Goal: Information Seeking & Learning: Learn about a topic

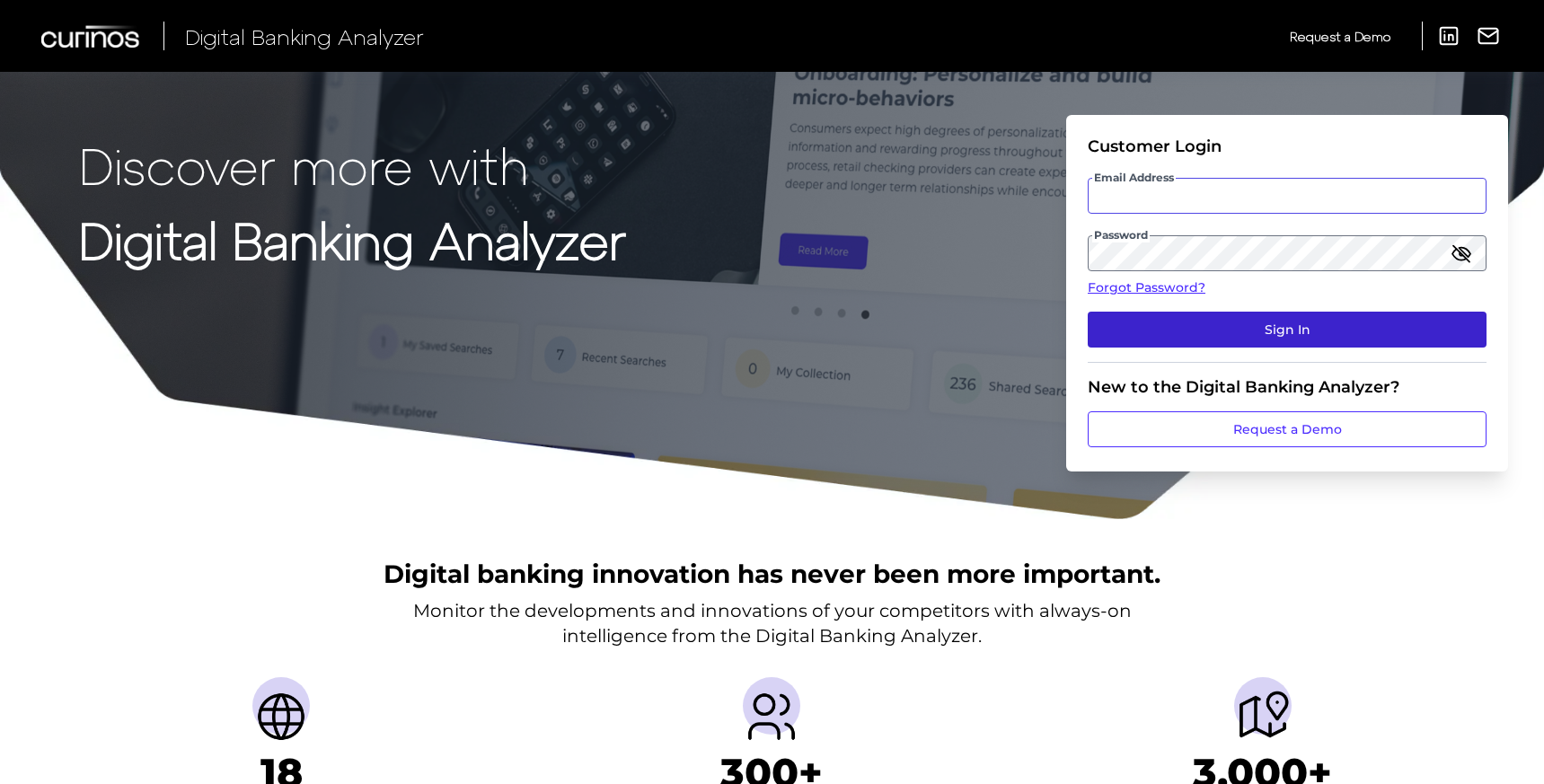
type input "[EMAIL_ADDRESS][DOMAIN_NAME]"
click at [1274, 331] on button "Sign In" at bounding box center [1287, 330] width 399 height 36
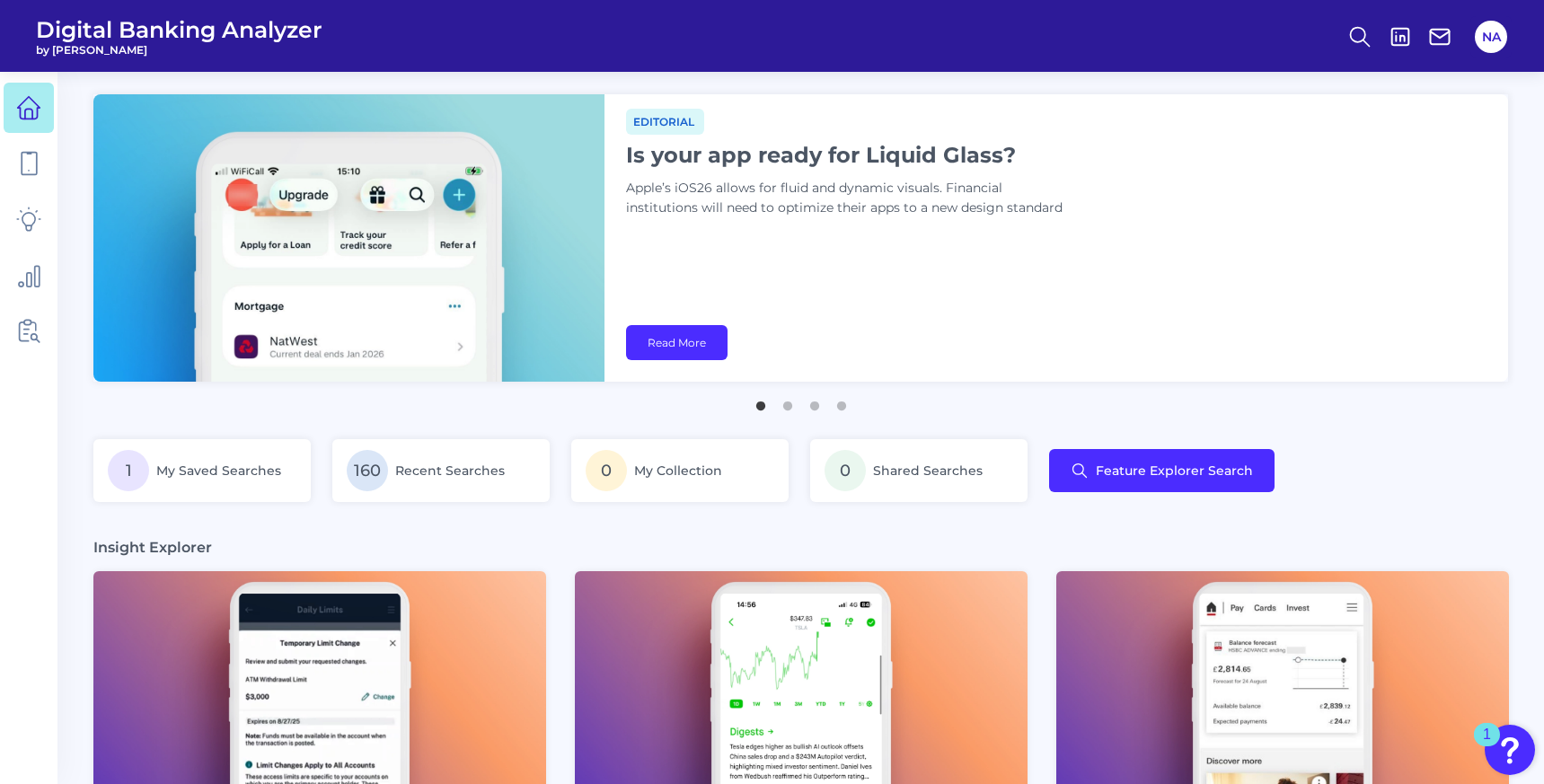
click at [780, 152] on h1 "Is your app ready for Liquid Glass?" at bounding box center [851, 155] width 449 height 26
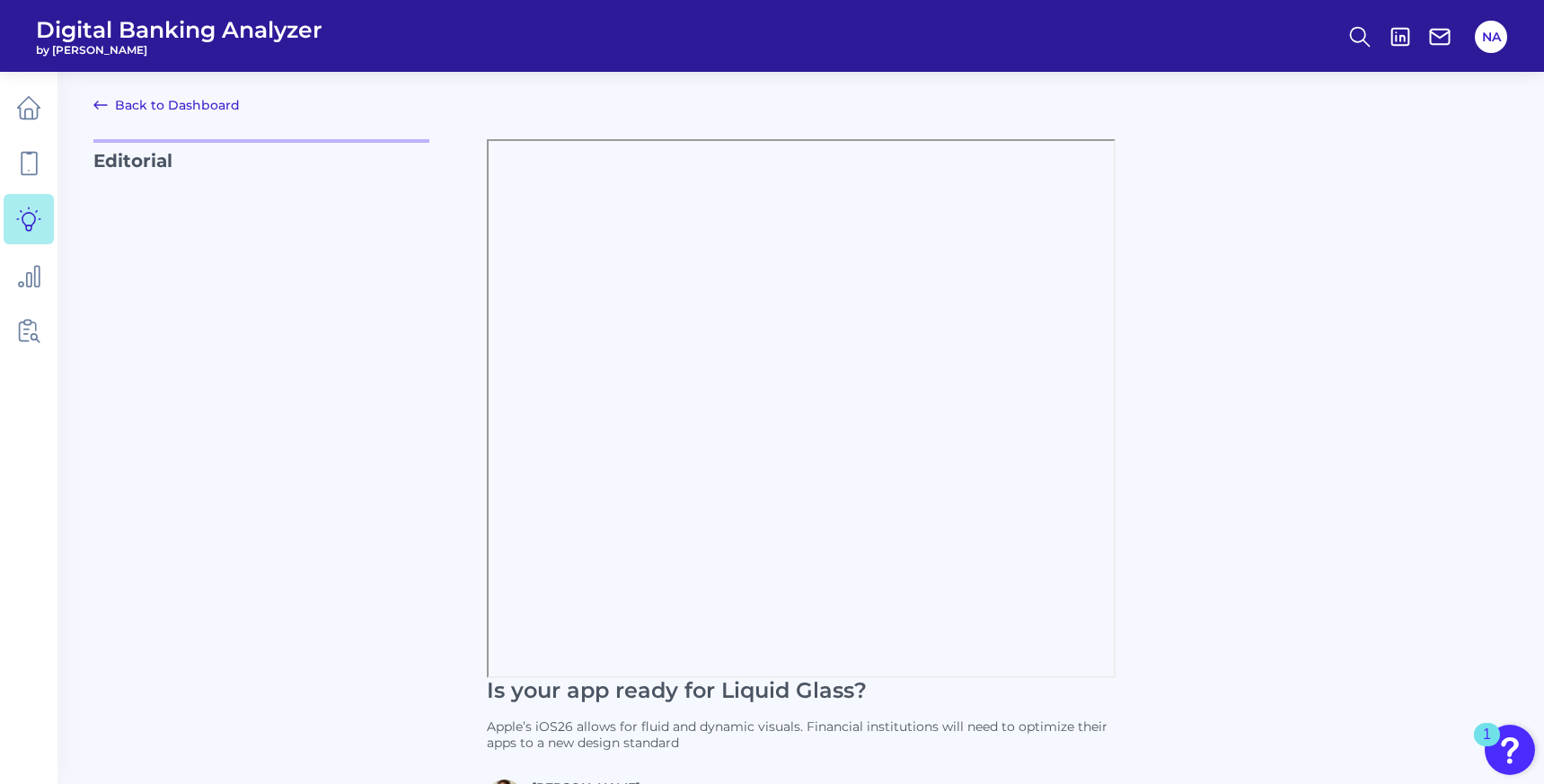
click at [126, 108] on link "Back to Dashboard" at bounding box center [166, 104] width 147 height 22
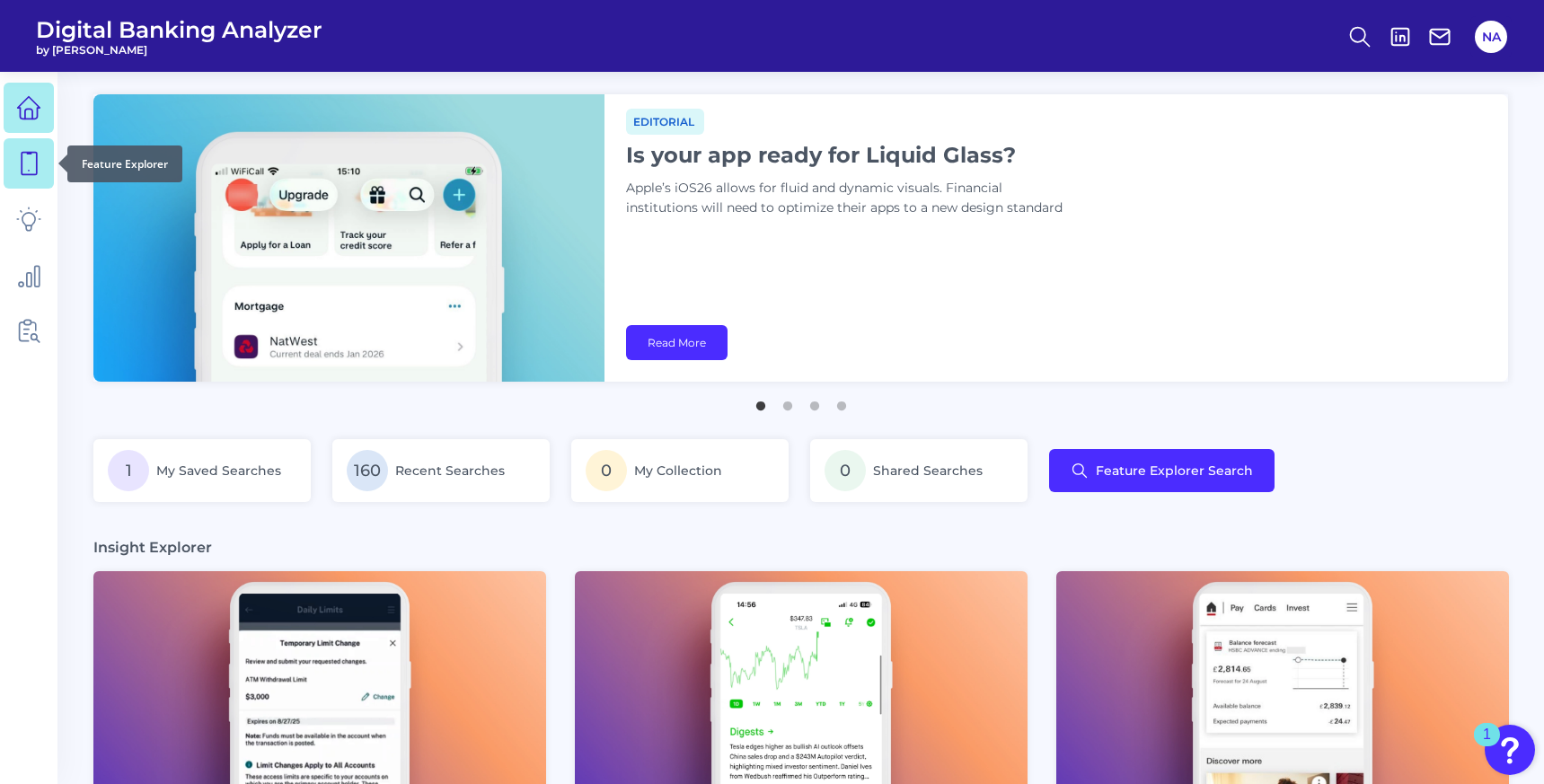
click at [27, 154] on icon at bounding box center [28, 163] width 25 height 25
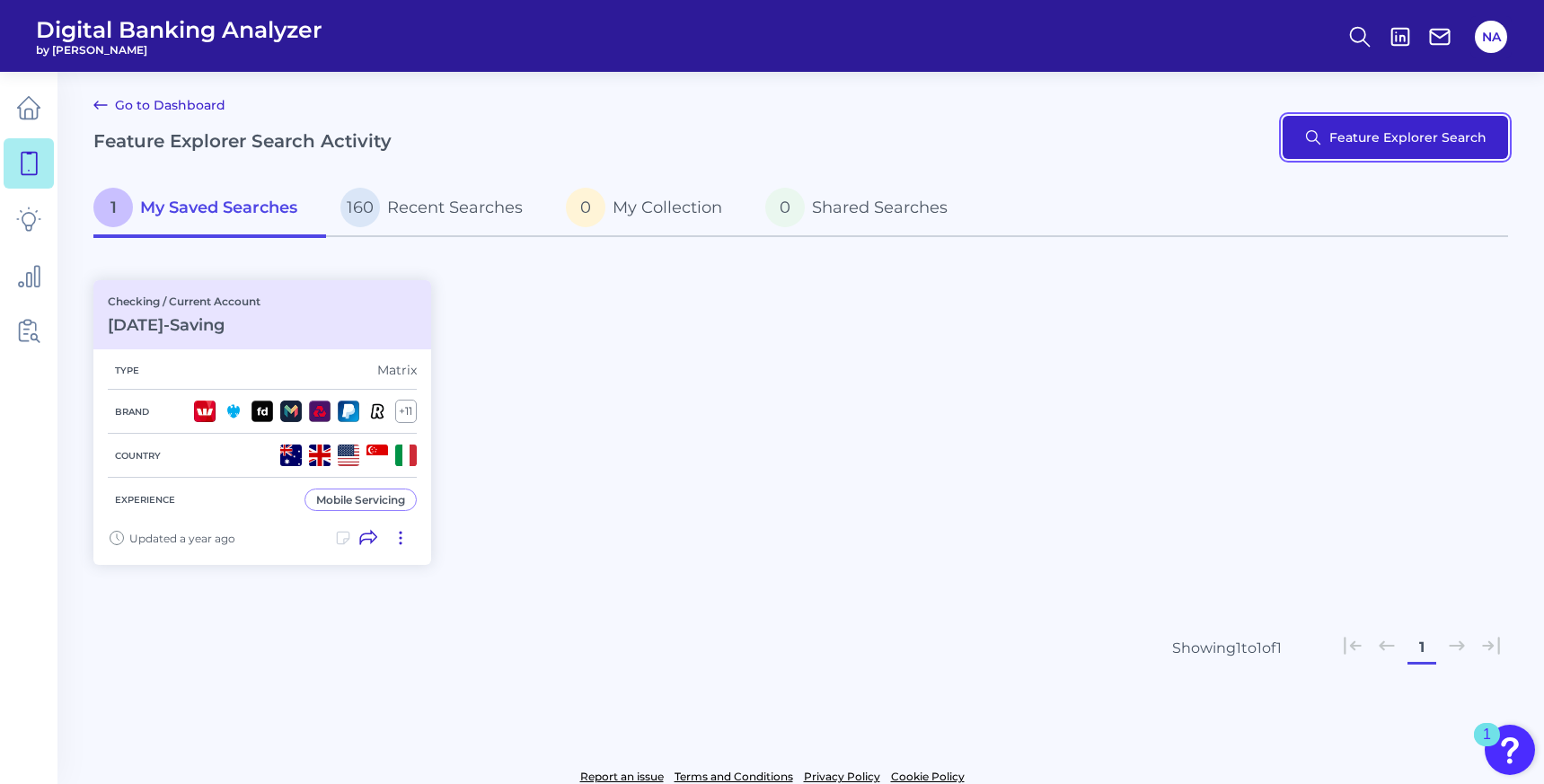
click at [1421, 126] on button "Feature Explorer Search" at bounding box center [1396, 137] width 225 height 43
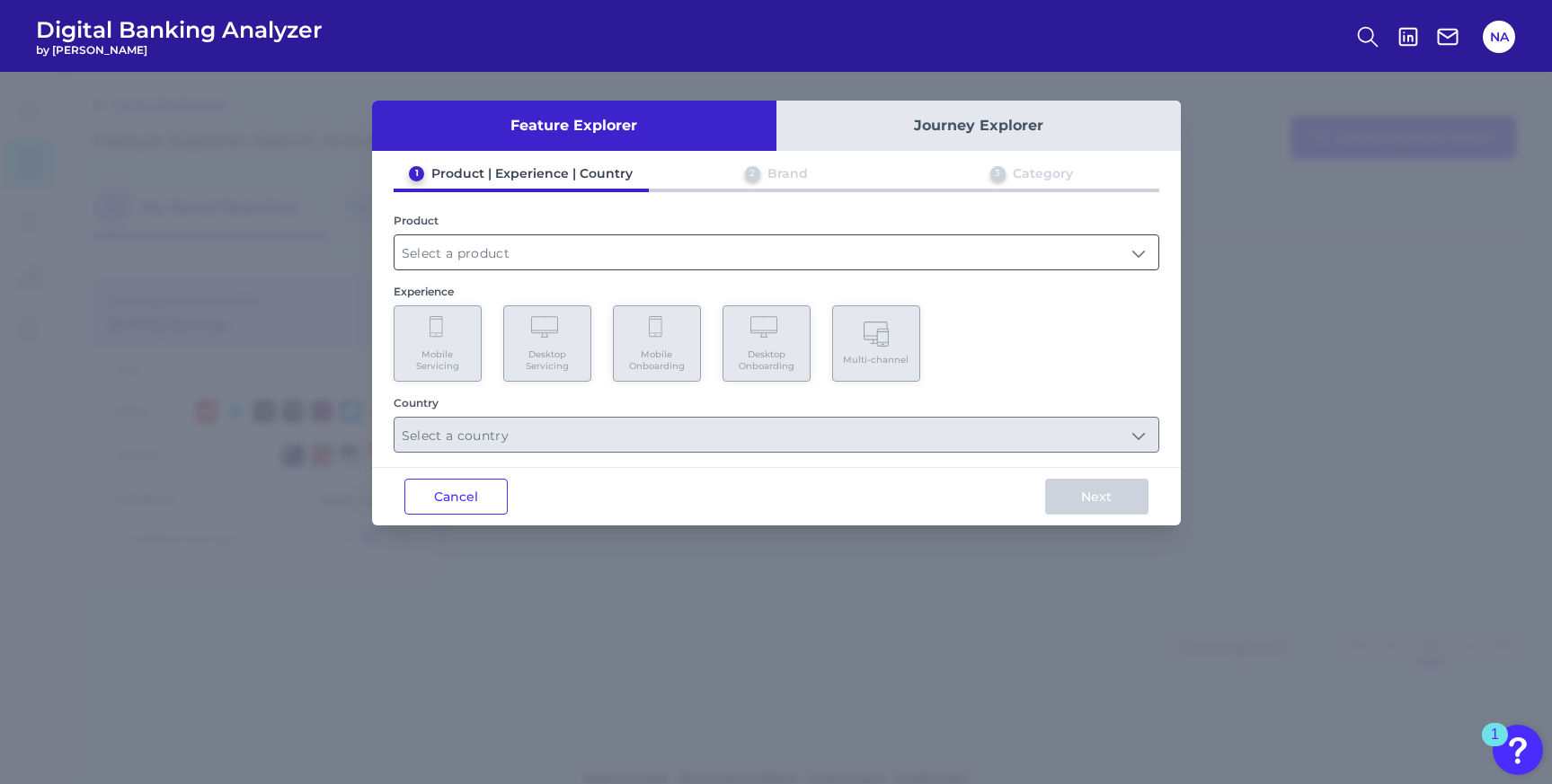
click at [747, 254] on input "text" at bounding box center [776, 253] width 764 height 34
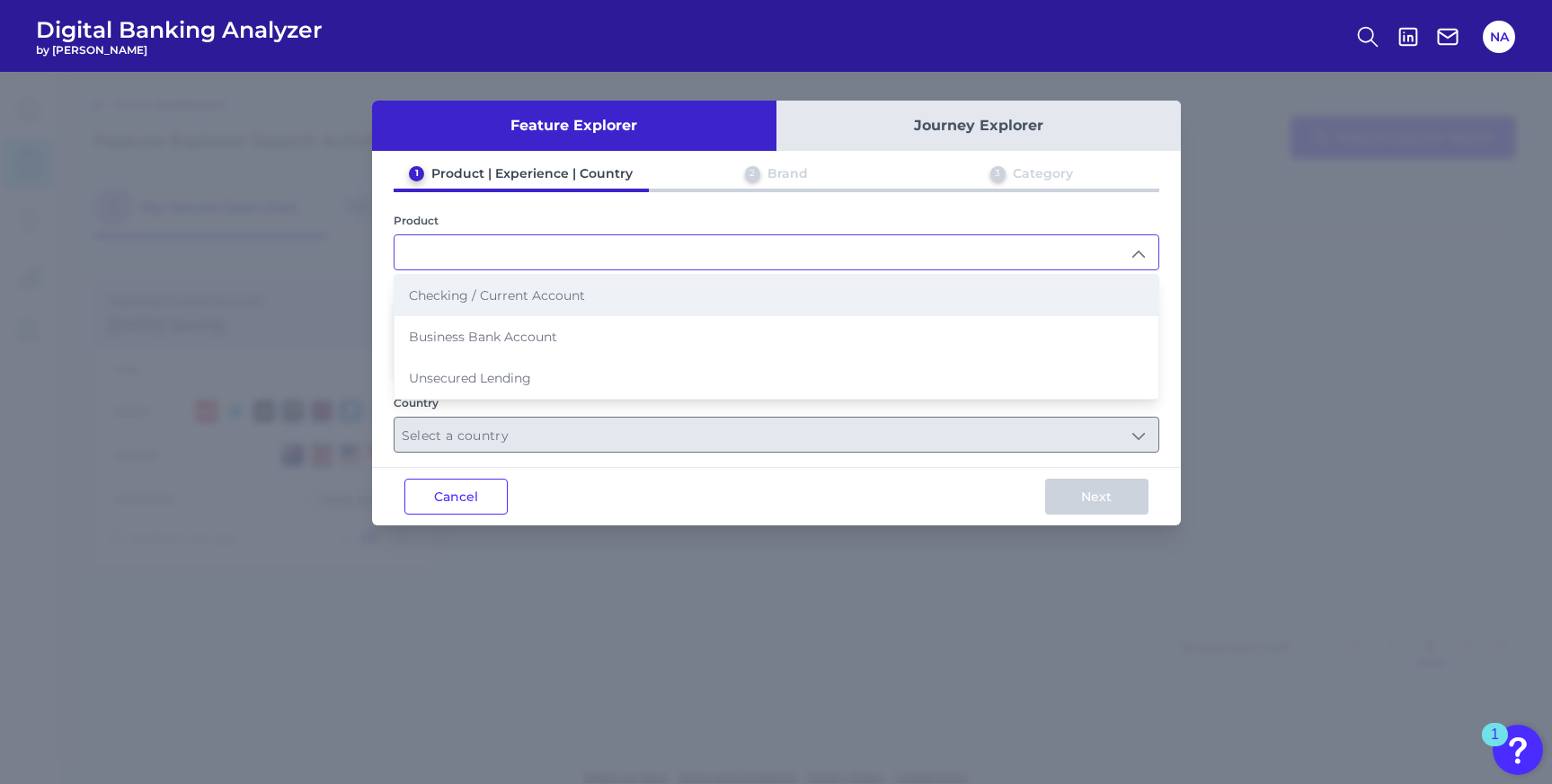
click at [669, 299] on li "Checking / Current Account" at bounding box center [776, 296] width 764 height 41
type input "Checking / Current Account"
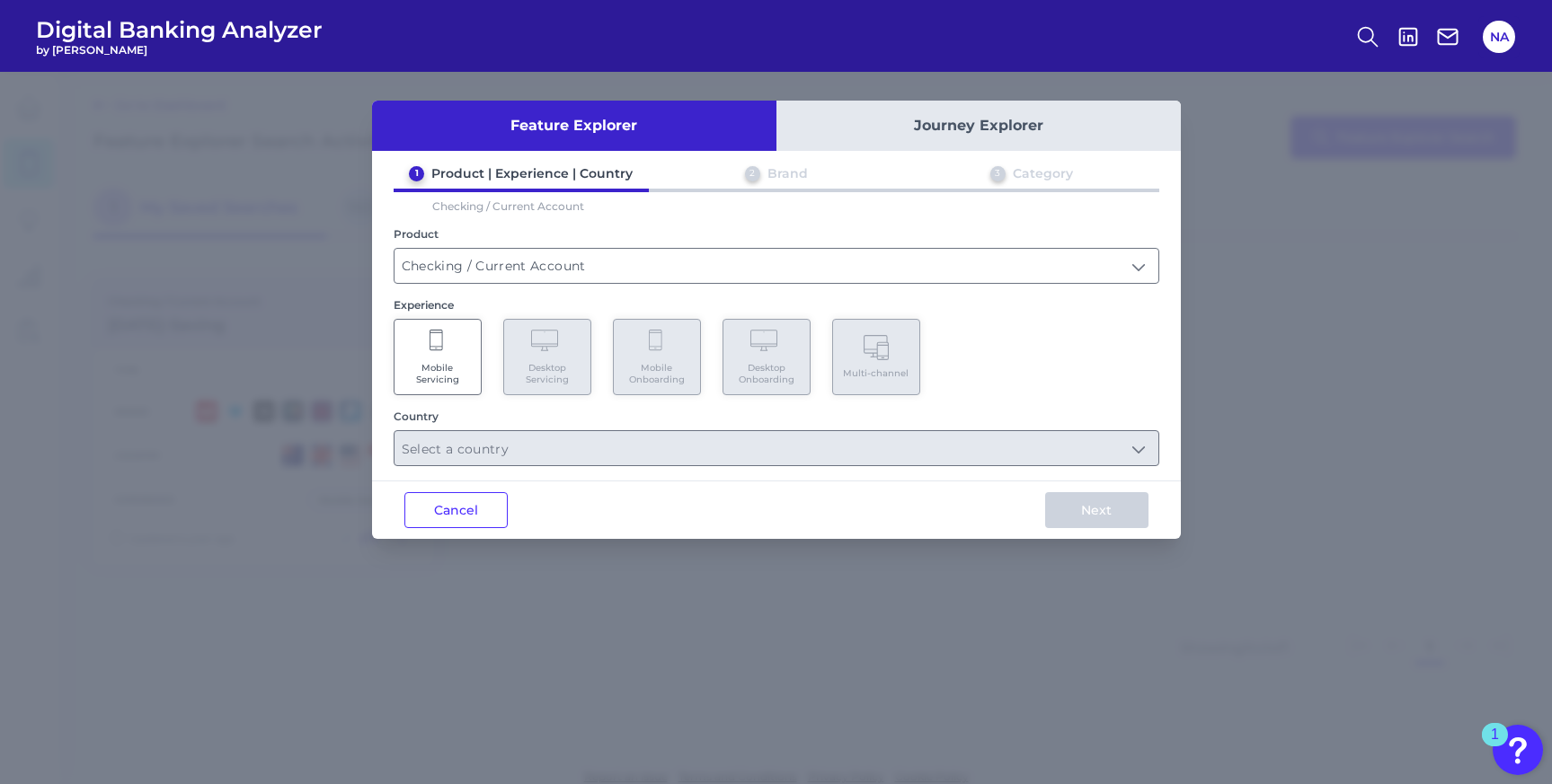
click at [438, 387] on Servicing "Mobile Servicing" at bounding box center [438, 357] width 88 height 76
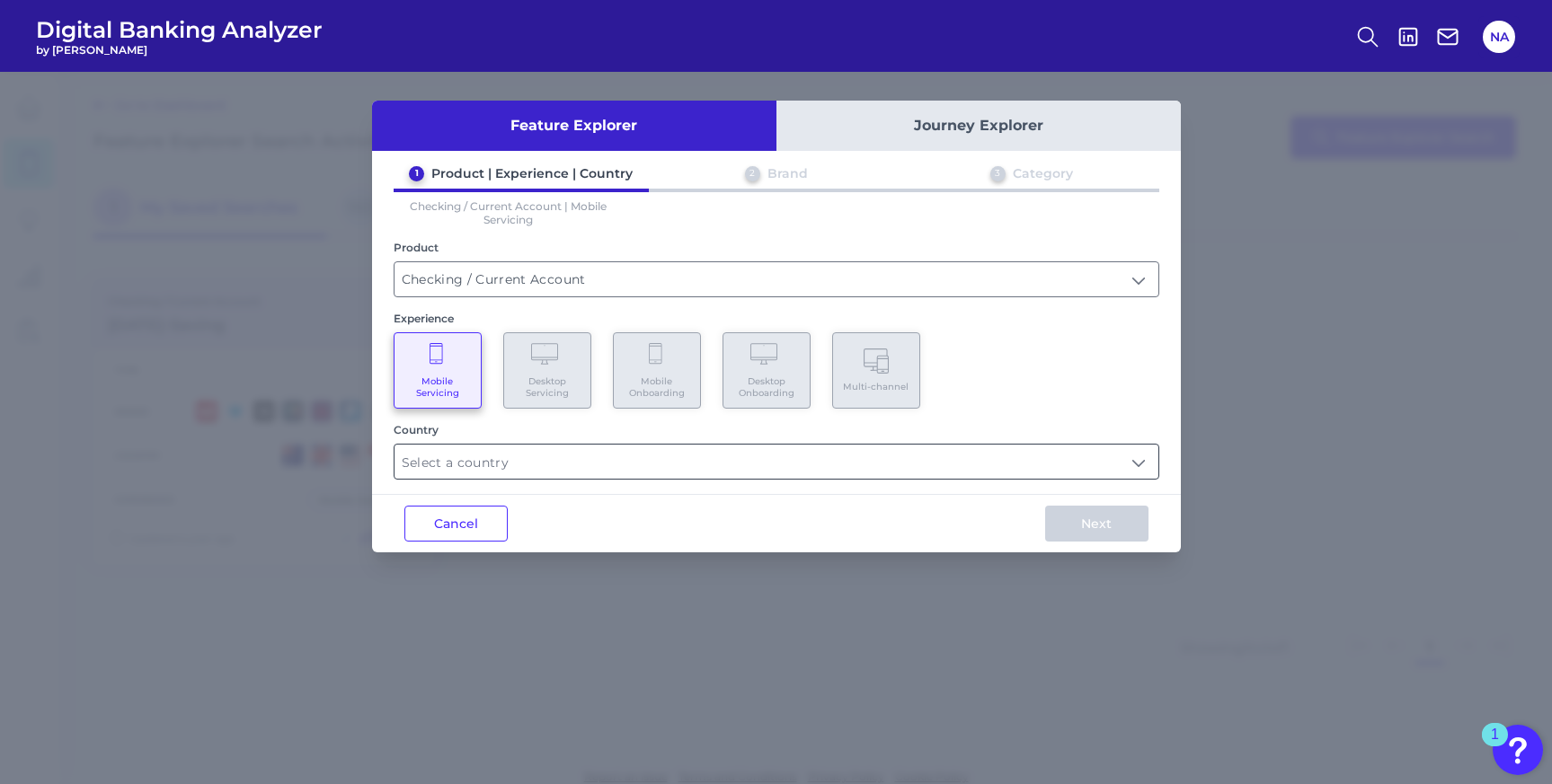
click at [522, 456] on input "text" at bounding box center [776, 461] width 764 height 34
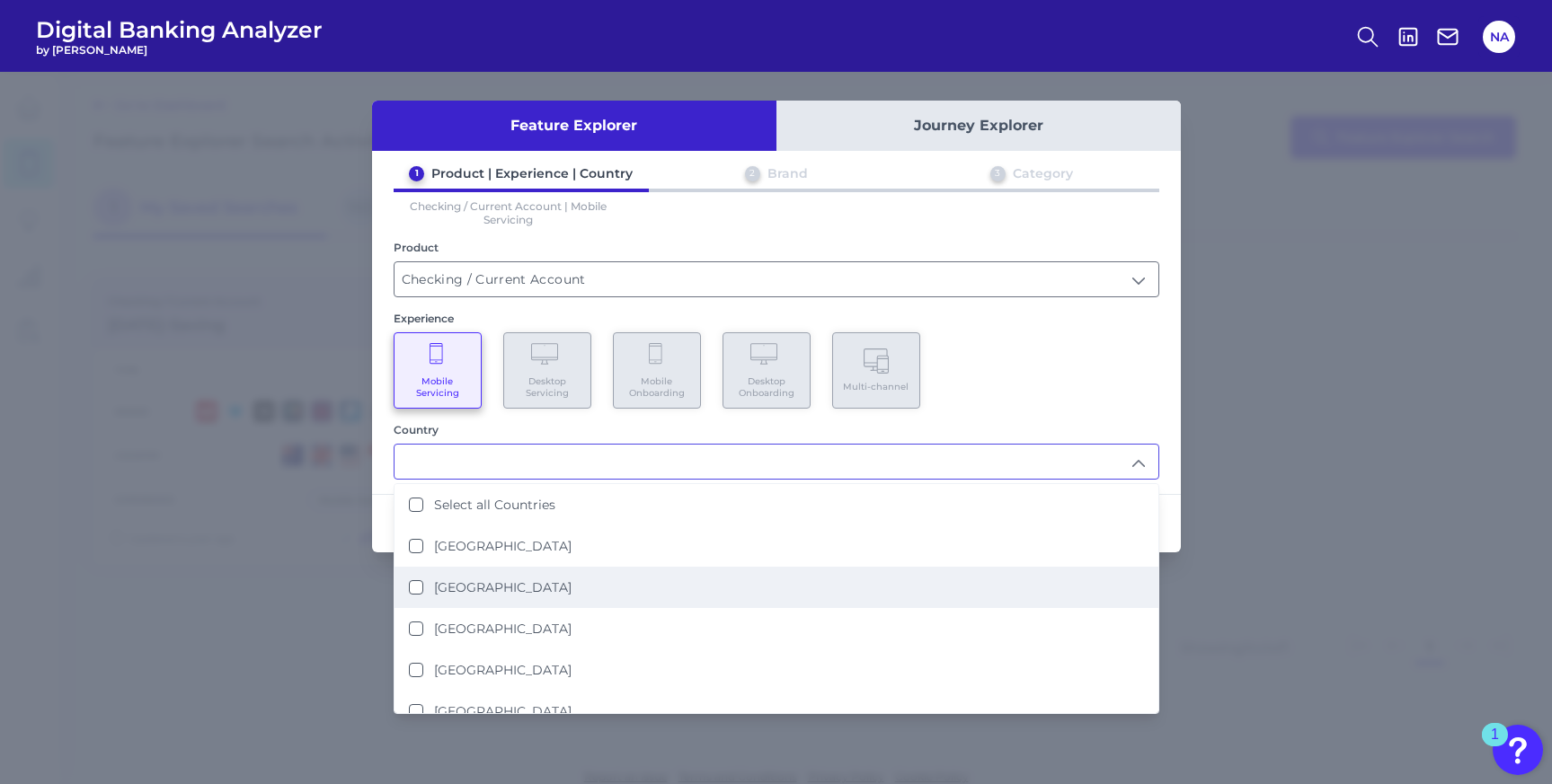
click at [495, 582] on label "[GEOGRAPHIC_DATA]" at bounding box center [503, 587] width 137 height 16
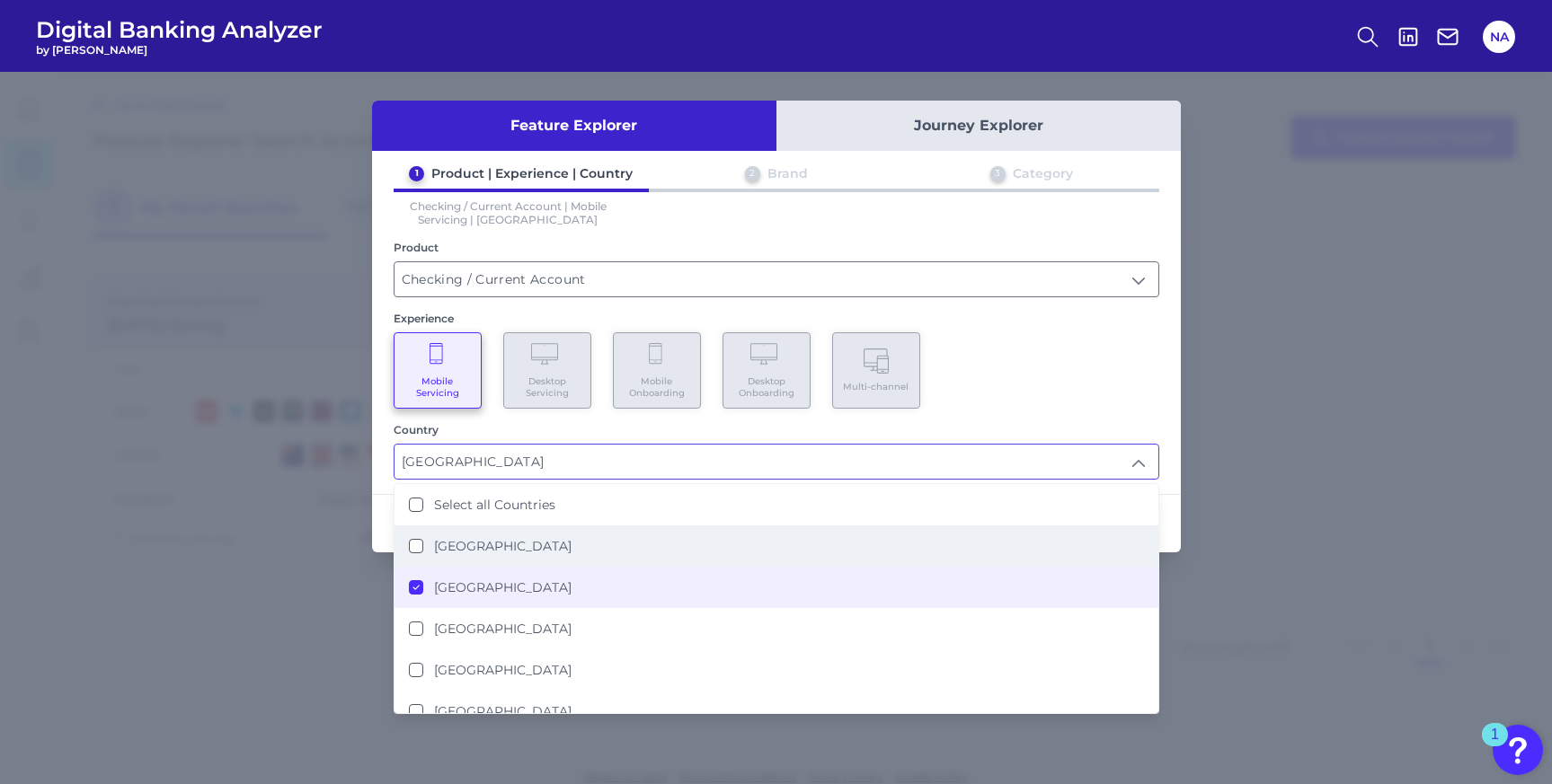
click at [642, 550] on li "[GEOGRAPHIC_DATA]" at bounding box center [776, 546] width 764 height 41
type input "[GEOGRAPHIC_DATA], [GEOGRAPHIC_DATA]"
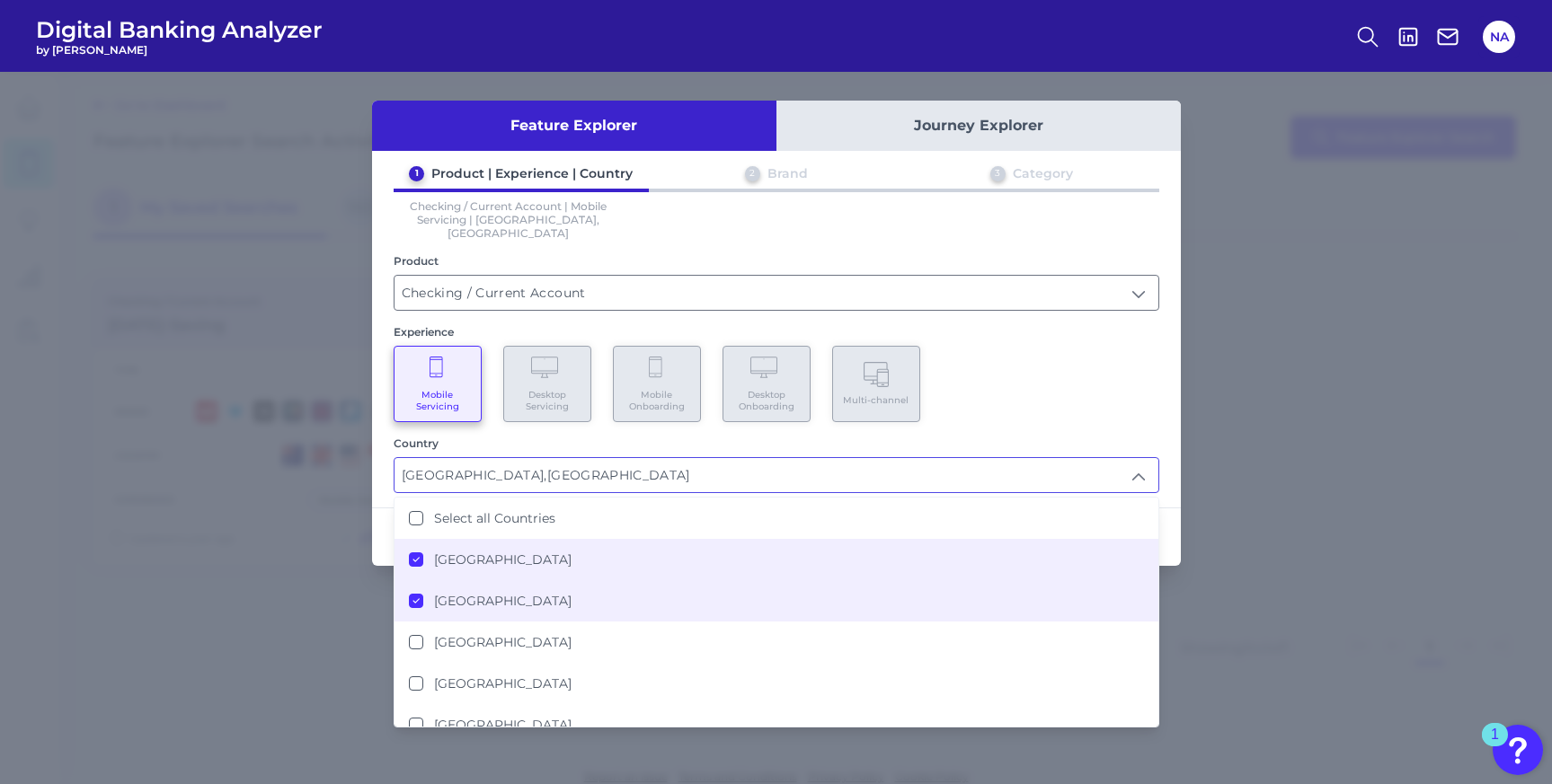
scroll to position [1, 0]
click at [1046, 356] on div "Mobile Servicing Desktop Servicing Mobile Onboarding Desktop Onboarding Multi-c…" at bounding box center [776, 383] width 766 height 76
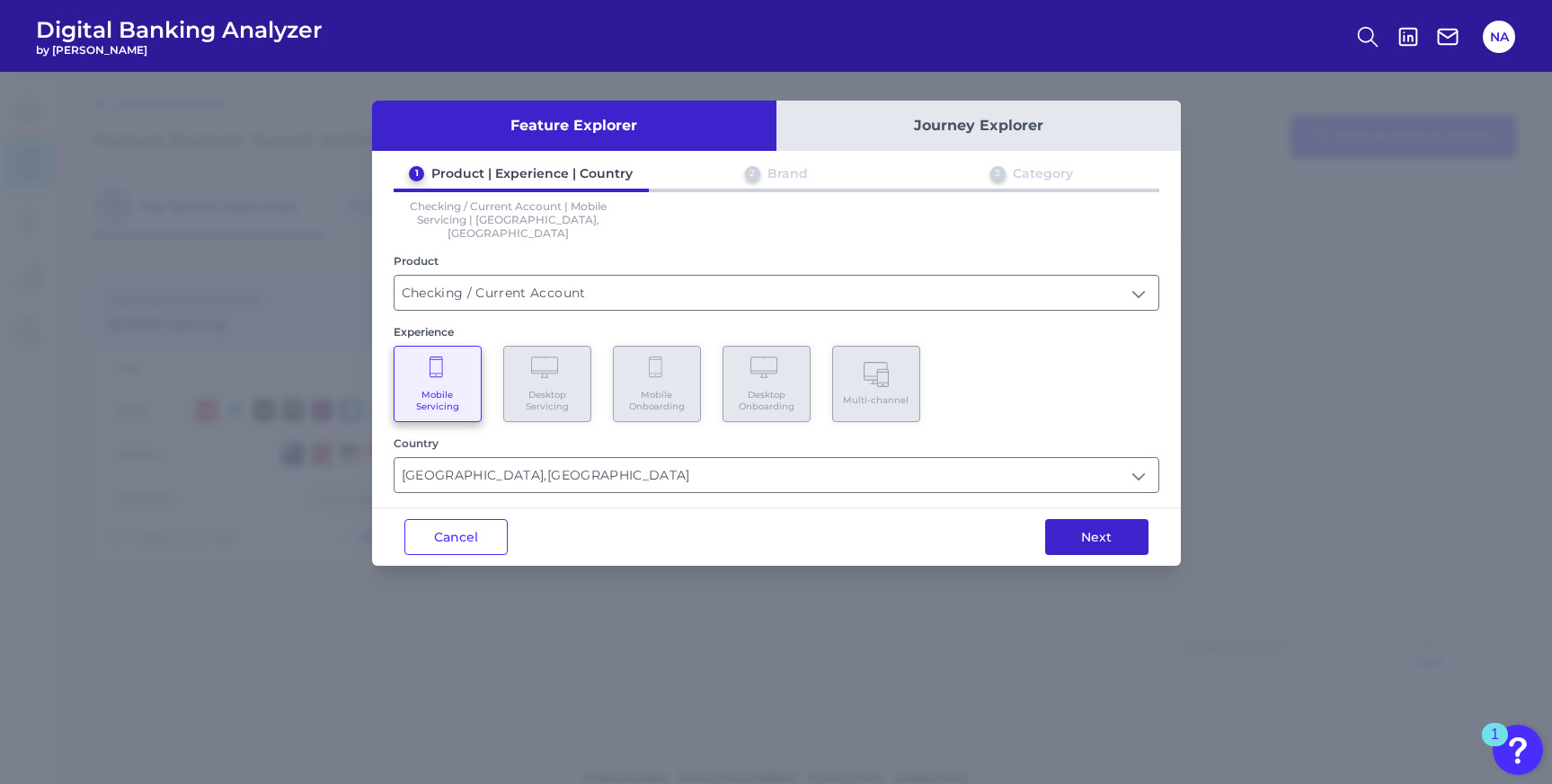
click at [1079, 519] on button "Next" at bounding box center [1096, 537] width 103 height 36
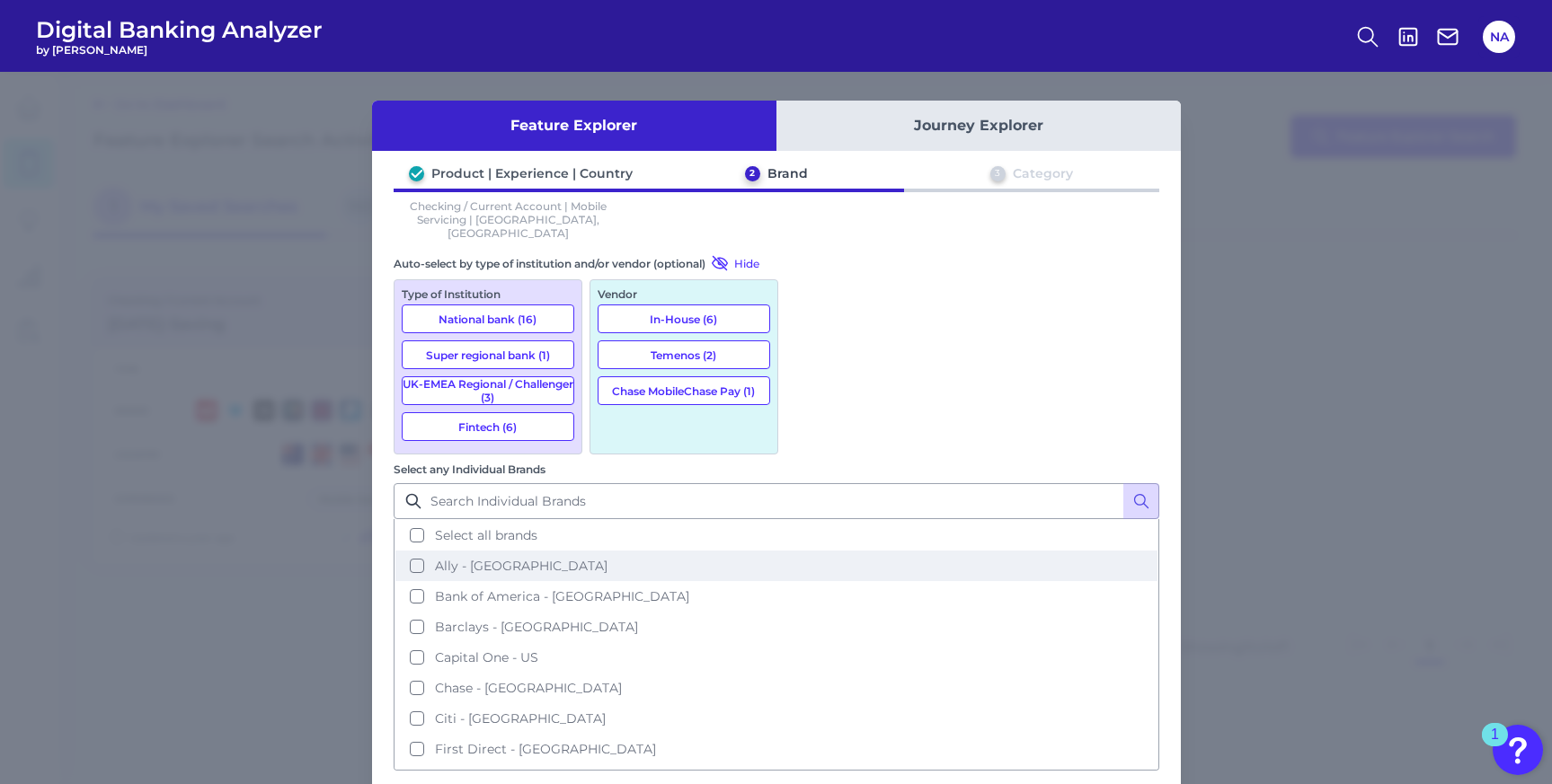
click at [865, 550] on button "Ally - [GEOGRAPHIC_DATA]" at bounding box center [776, 565] width 762 height 31
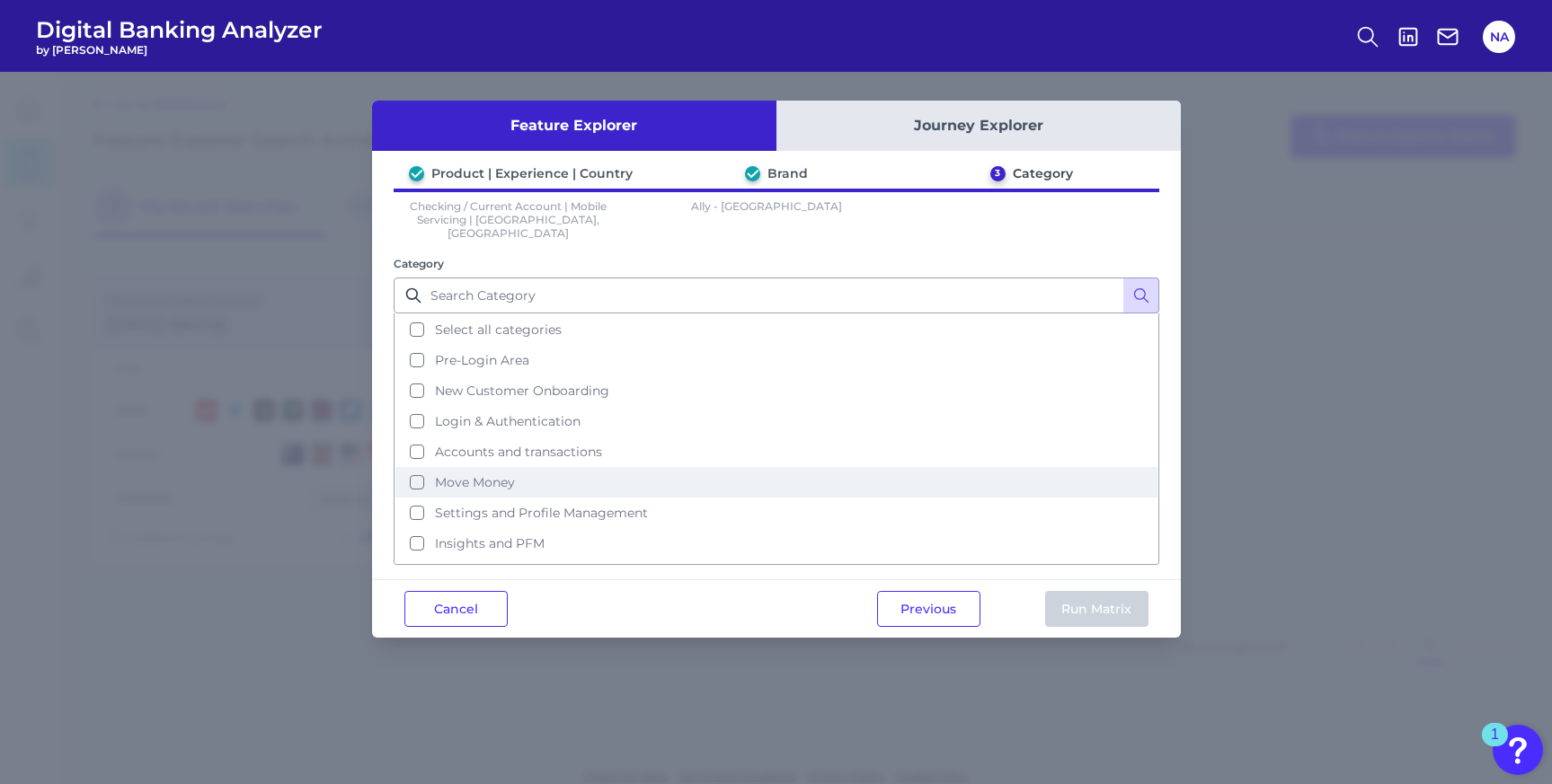
click at [466, 474] on span "Move Money" at bounding box center [474, 482] width 80 height 16
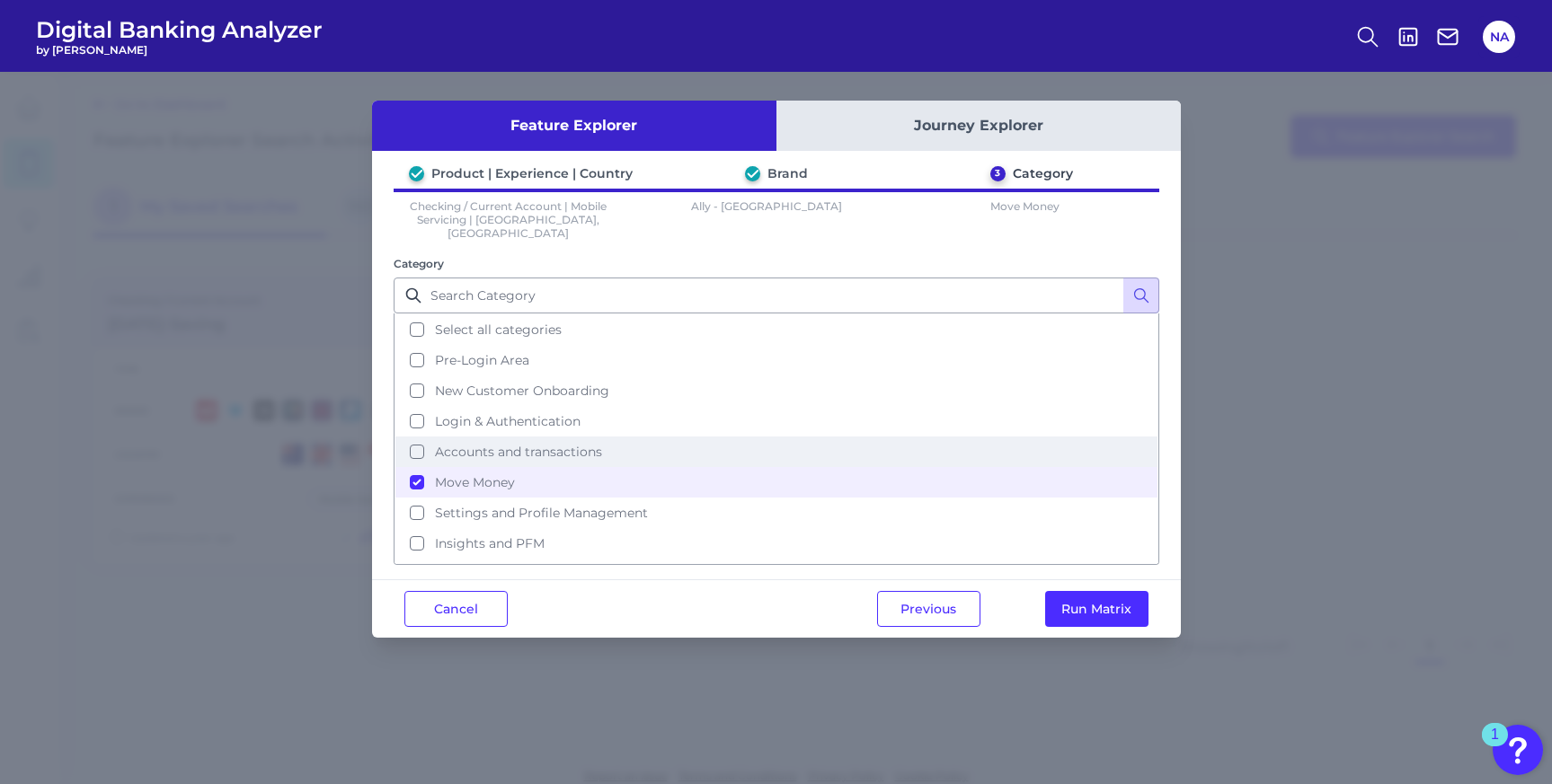
click at [442, 443] on span "Accounts and transactions" at bounding box center [519, 451] width 167 height 16
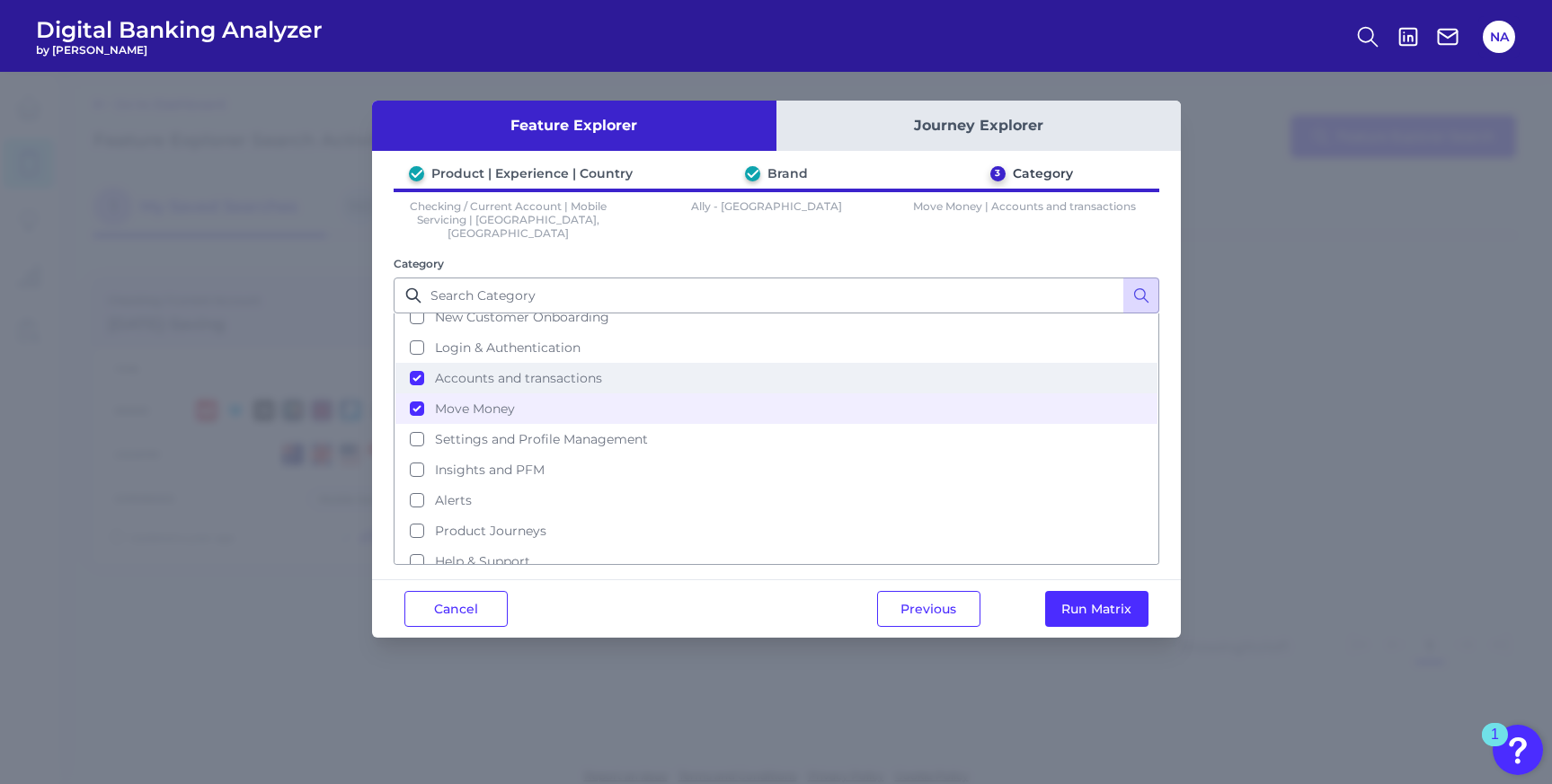
scroll to position [75, 0]
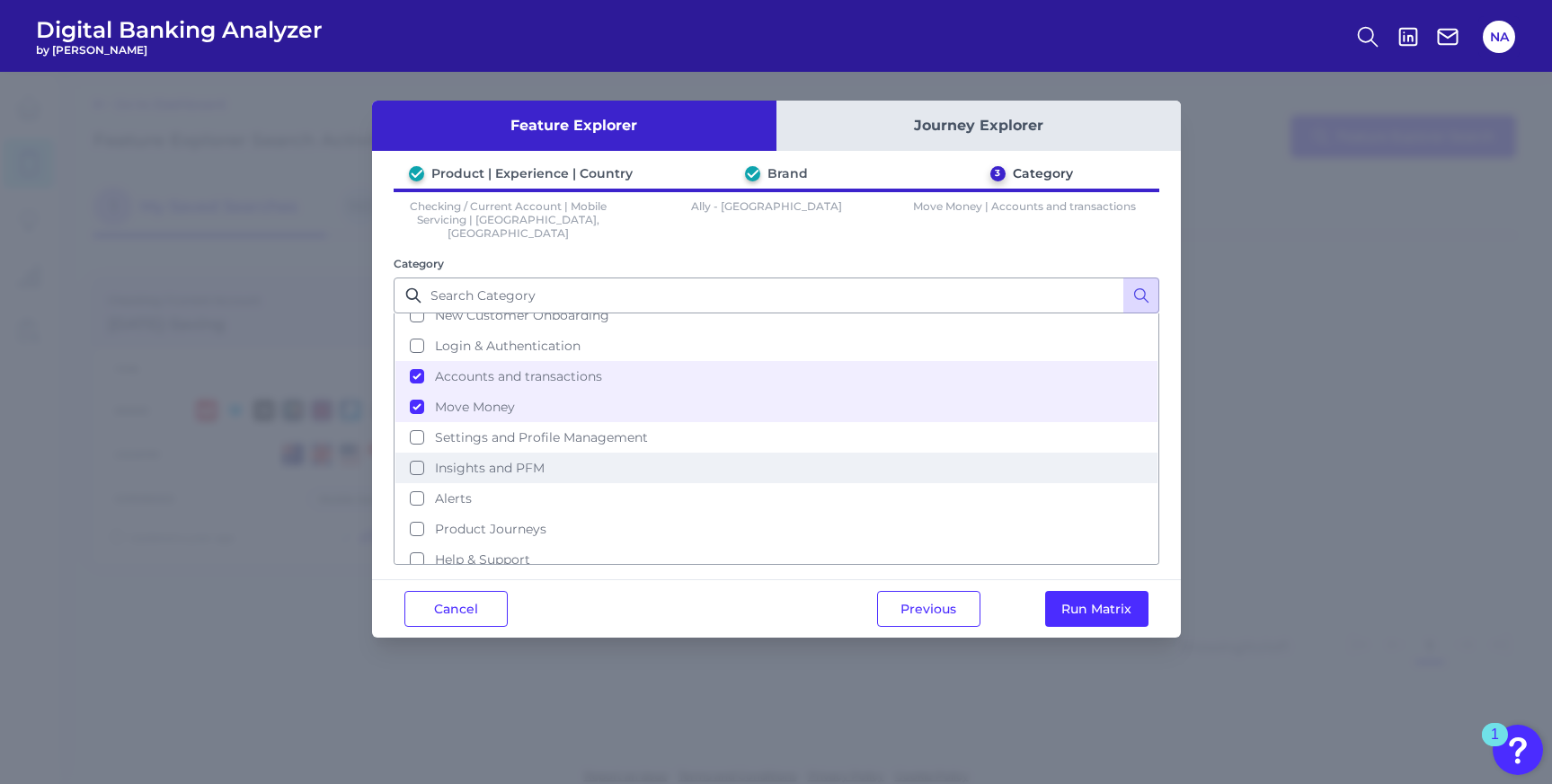
click at [441, 460] on span "Insights and PFM" at bounding box center [489, 468] width 110 height 16
click at [1084, 608] on button "Run Matrix" at bounding box center [1096, 608] width 103 height 36
click at [1084, 591] on button "Run Matrix" at bounding box center [1096, 608] width 103 height 36
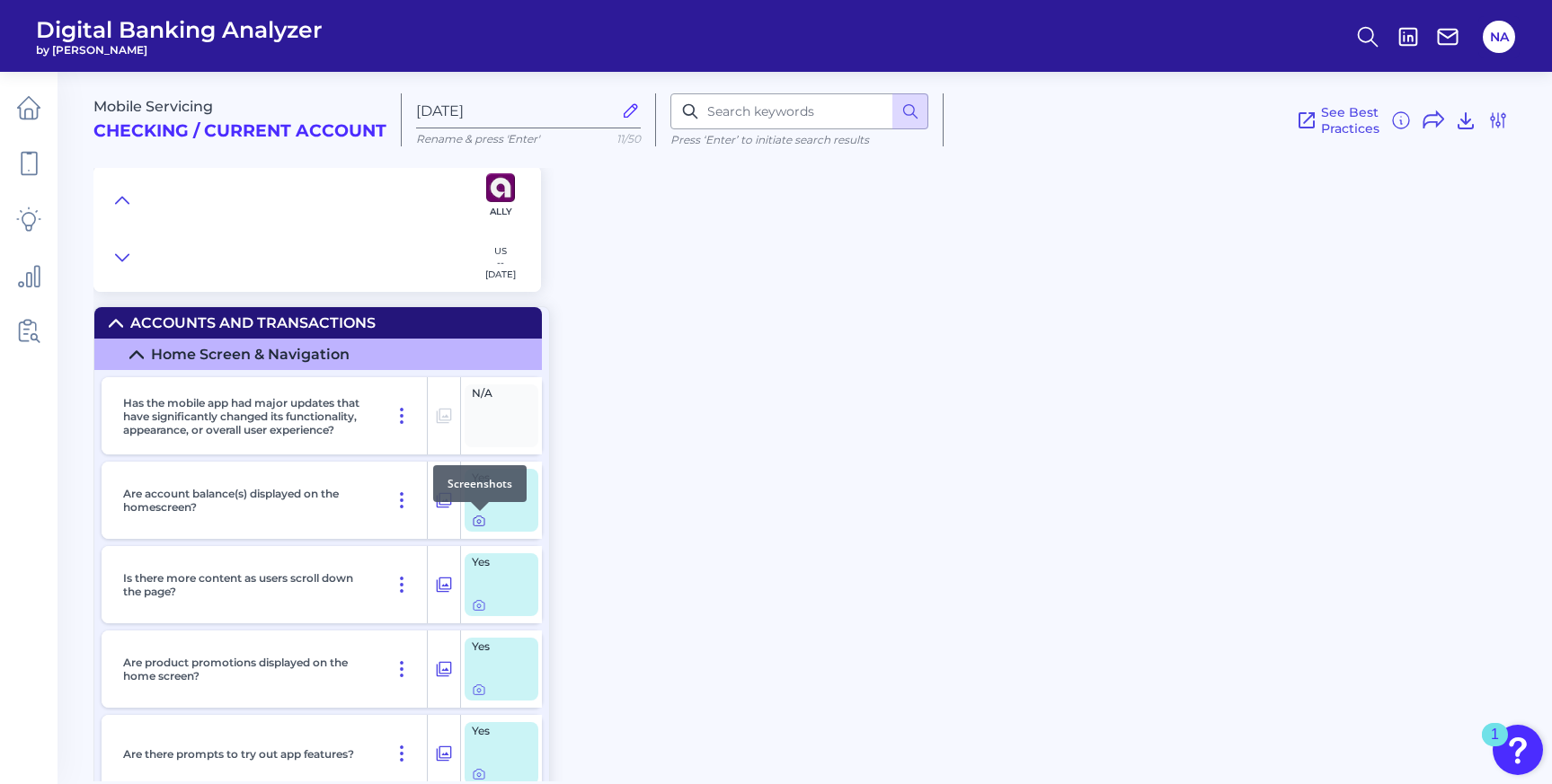
click at [477, 519] on icon at bounding box center [478, 520] width 14 height 14
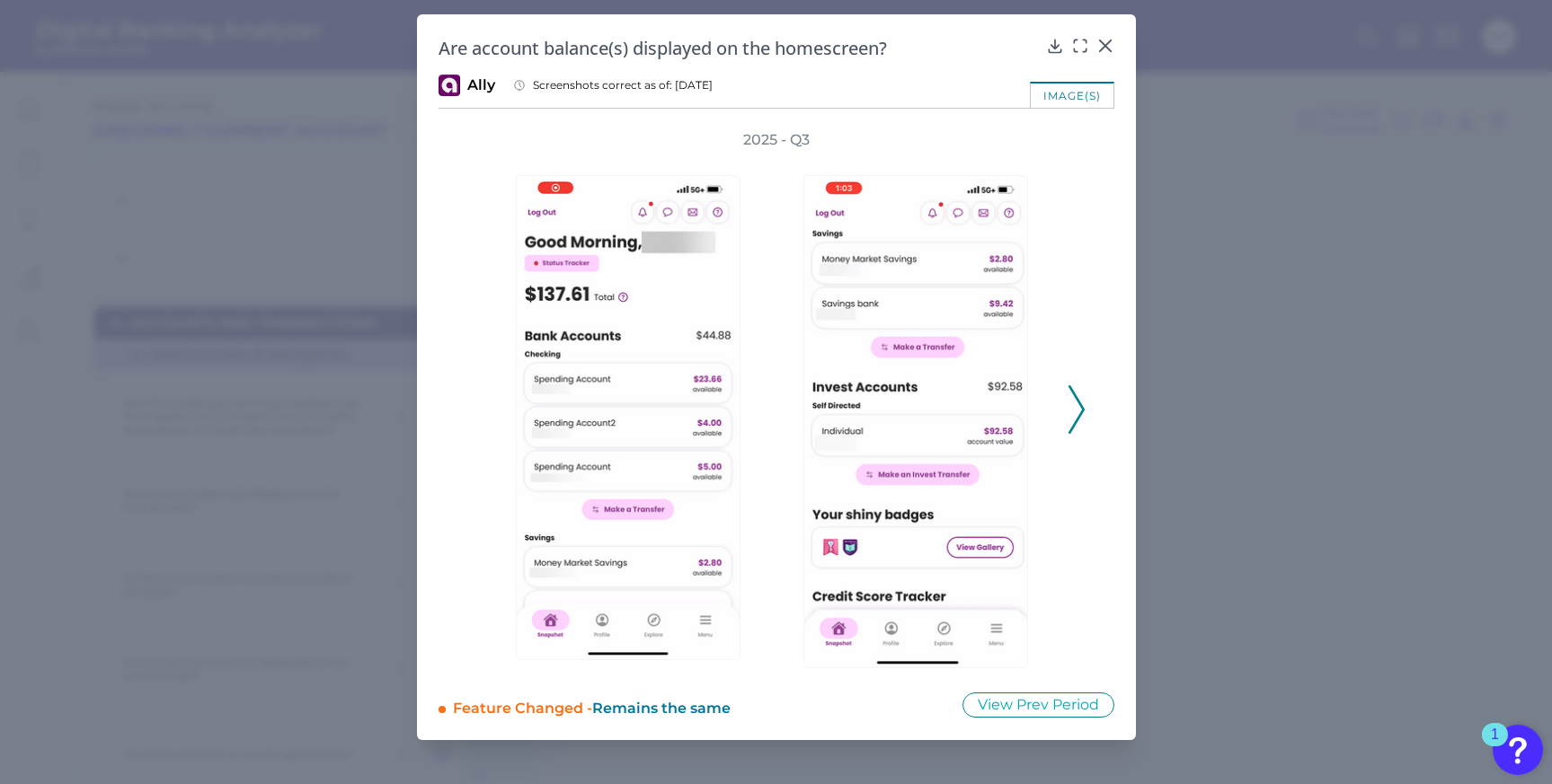
click at [1085, 402] on div "2025 - Q3" at bounding box center [776, 400] width 675 height 540
click at [1073, 402] on icon at bounding box center [1076, 409] width 16 height 49
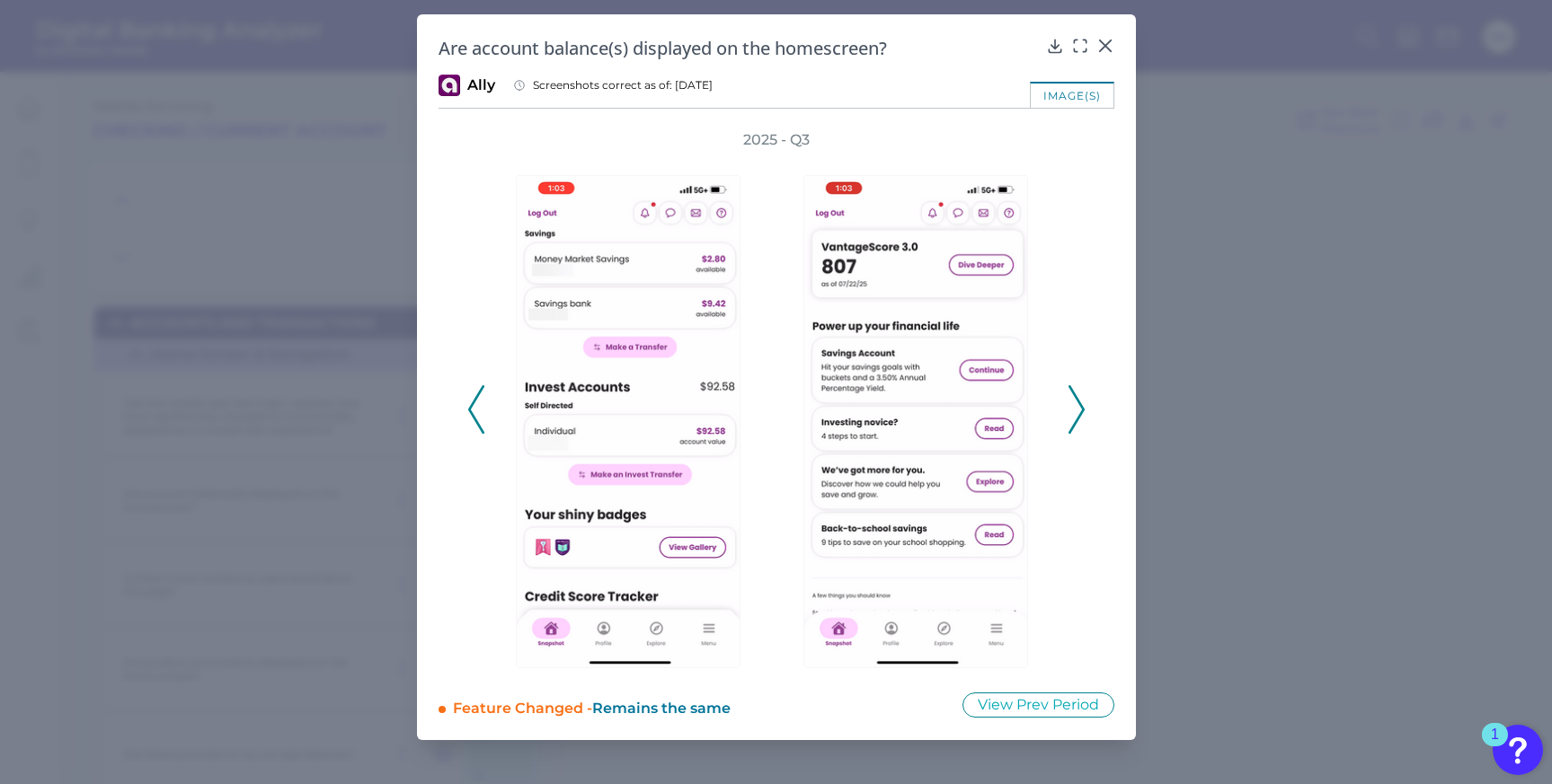
click at [1073, 403] on icon at bounding box center [1076, 409] width 16 height 49
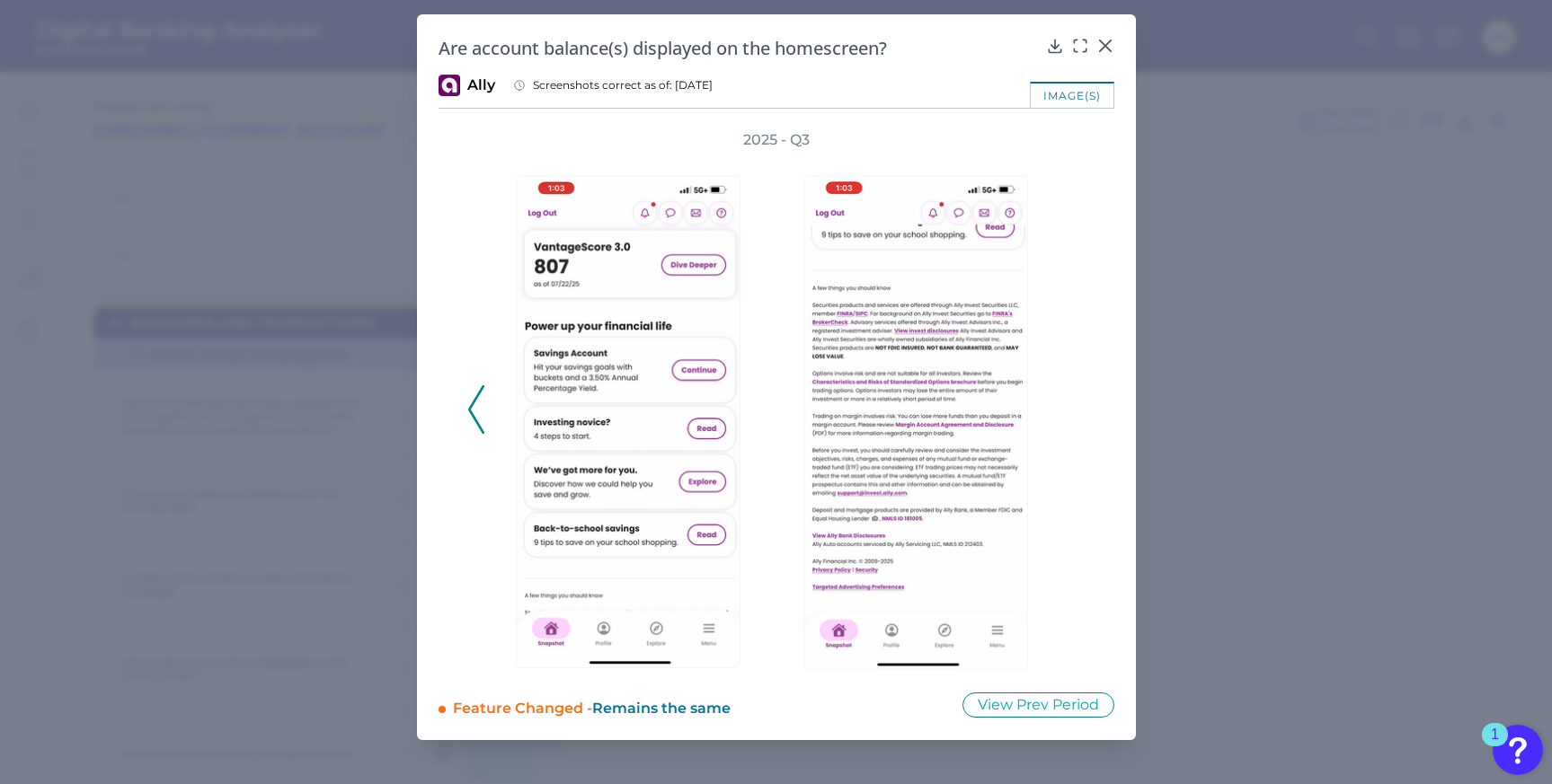
click at [1073, 403] on div "2025 - Q3" at bounding box center [776, 400] width 618 height 540
click at [1103, 46] on icon at bounding box center [1104, 45] width 10 height 10
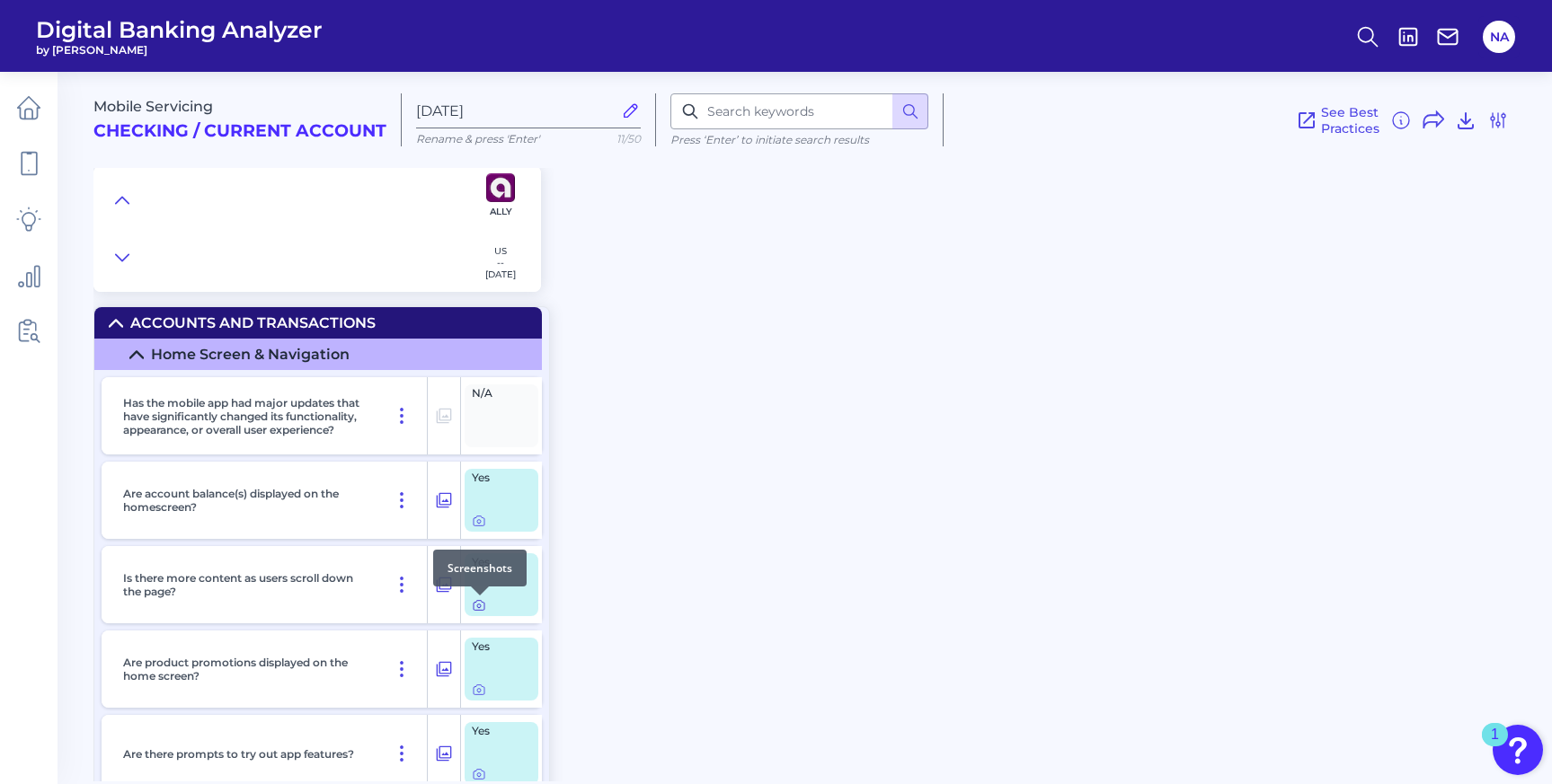
click at [480, 608] on icon at bounding box center [478, 605] width 14 height 14
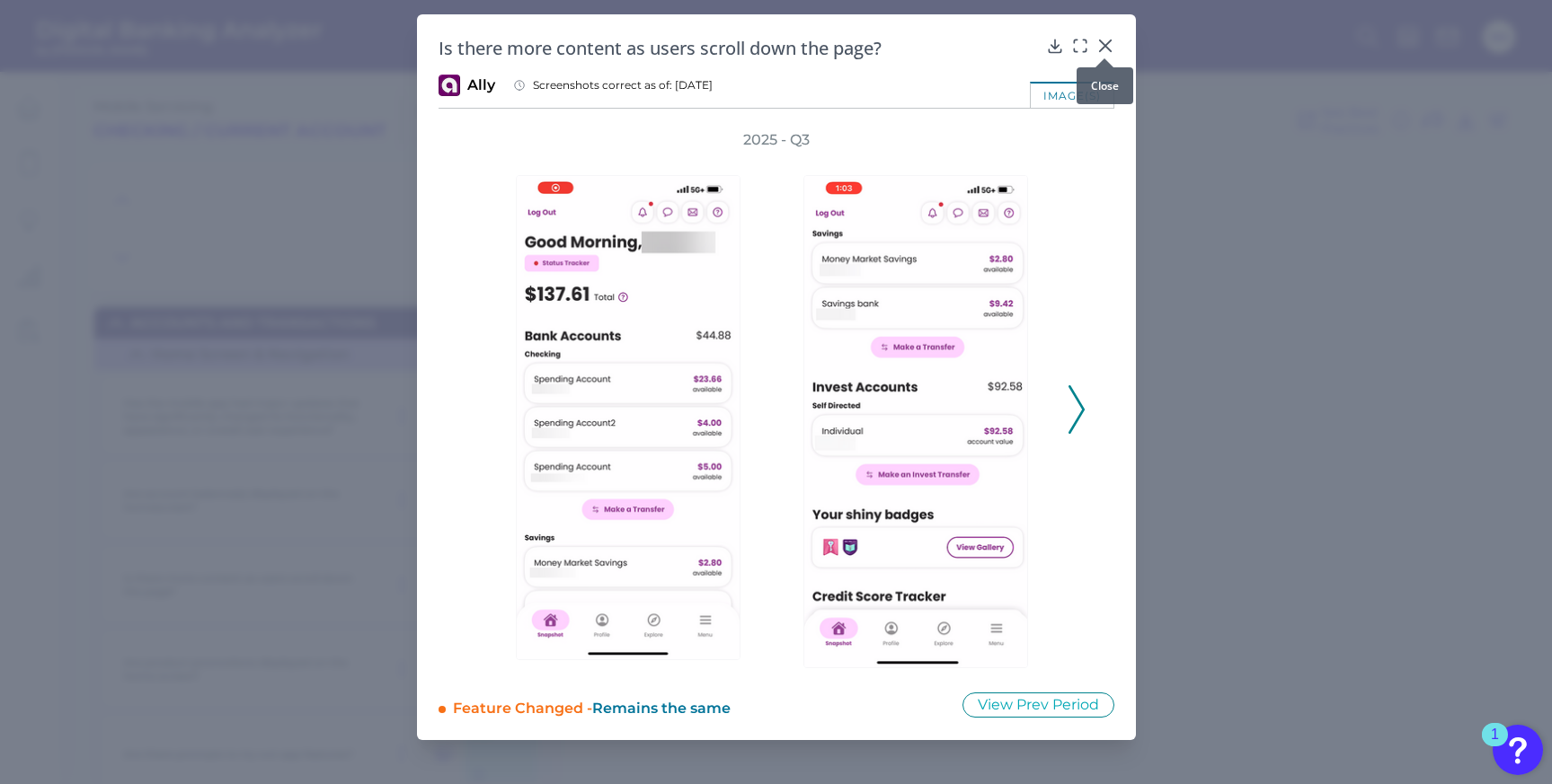
click at [1105, 48] on icon at bounding box center [1105, 45] width 18 height 18
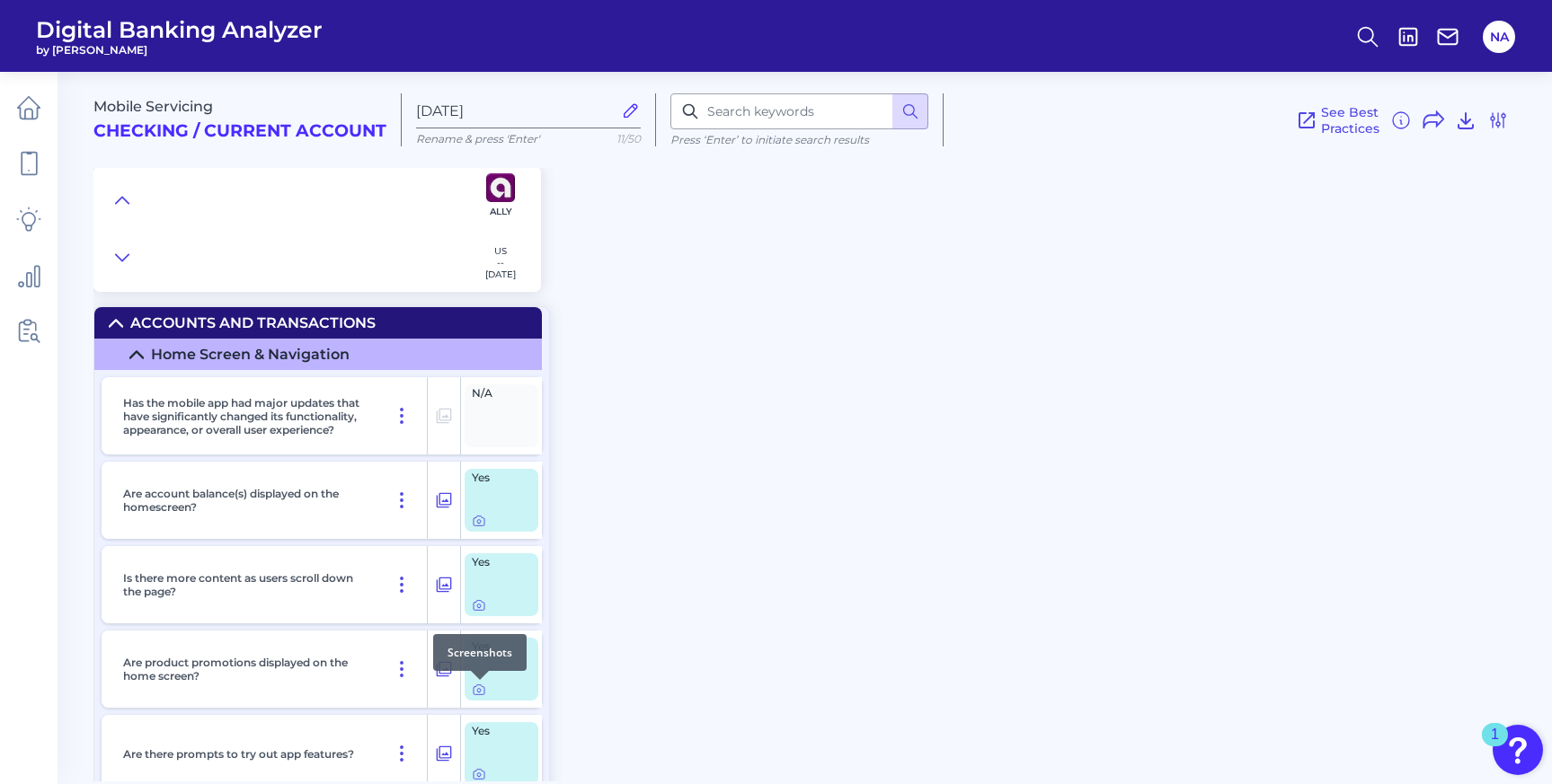
click at [483, 687] on div at bounding box center [479, 679] width 18 height 18
click at [478, 697] on icon at bounding box center [478, 689] width 14 height 14
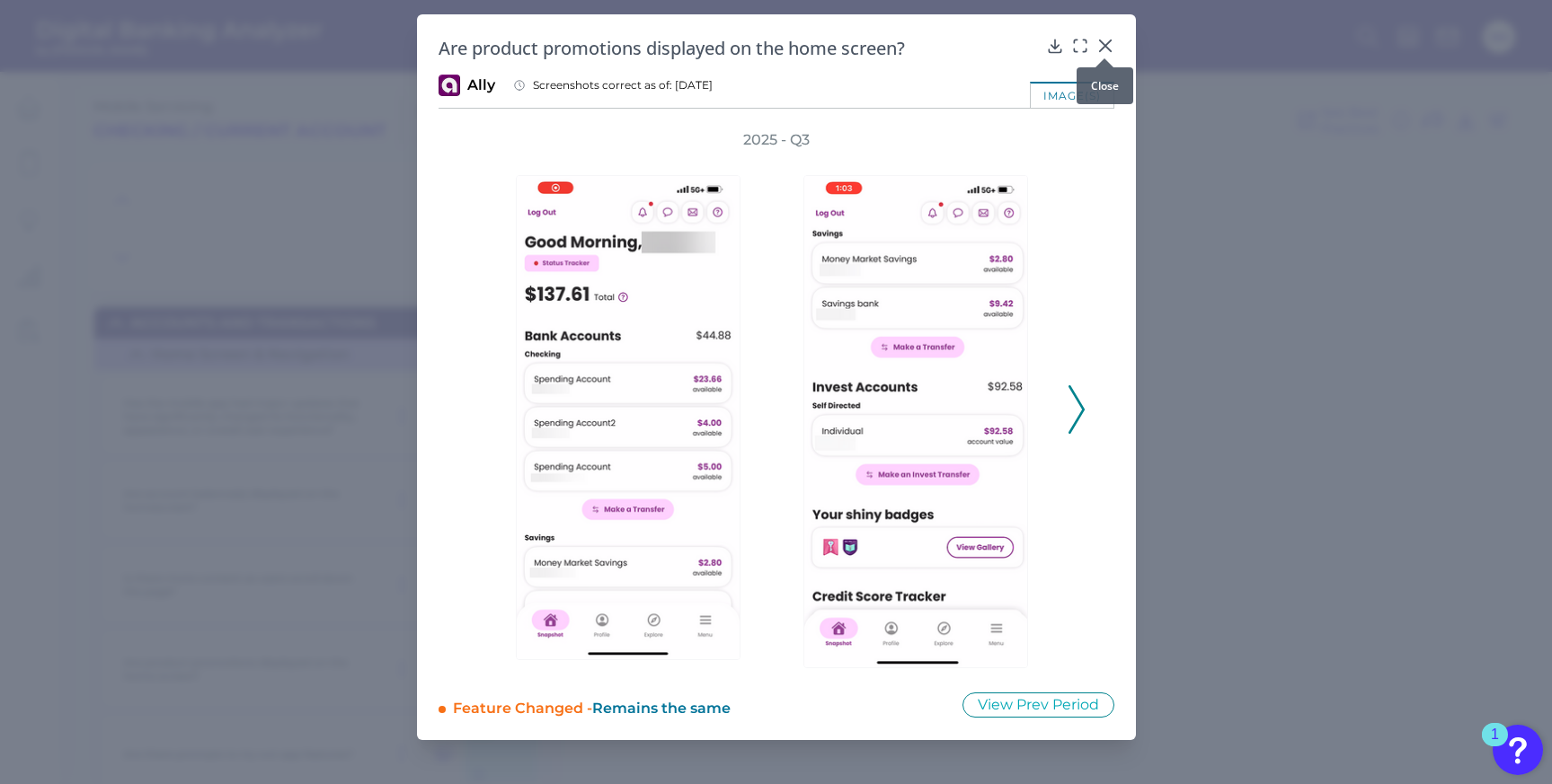
click at [1107, 39] on icon at bounding box center [1105, 45] width 18 height 18
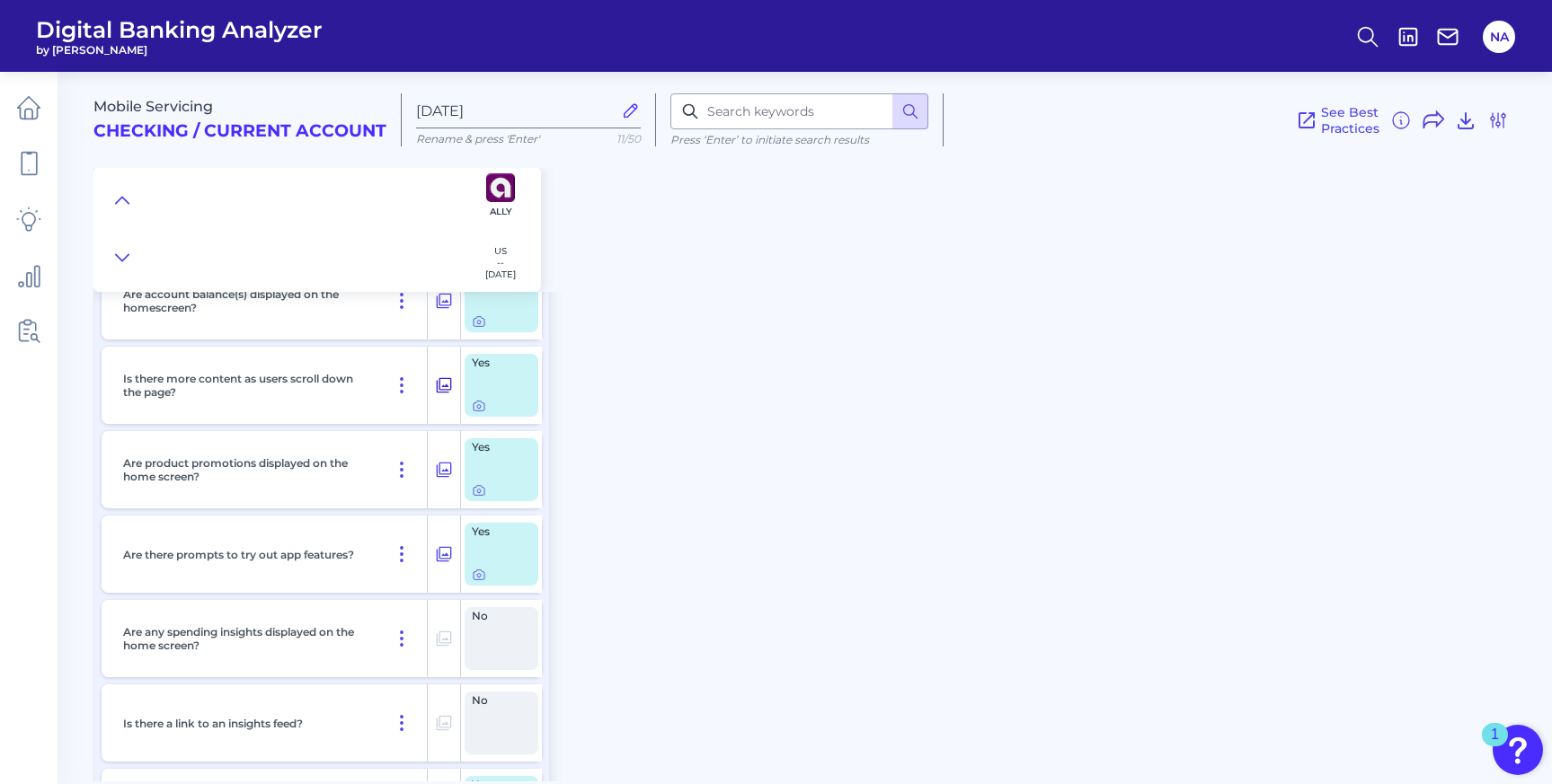
scroll to position [201, 0]
click at [476, 575] on icon at bounding box center [478, 573] width 14 height 14
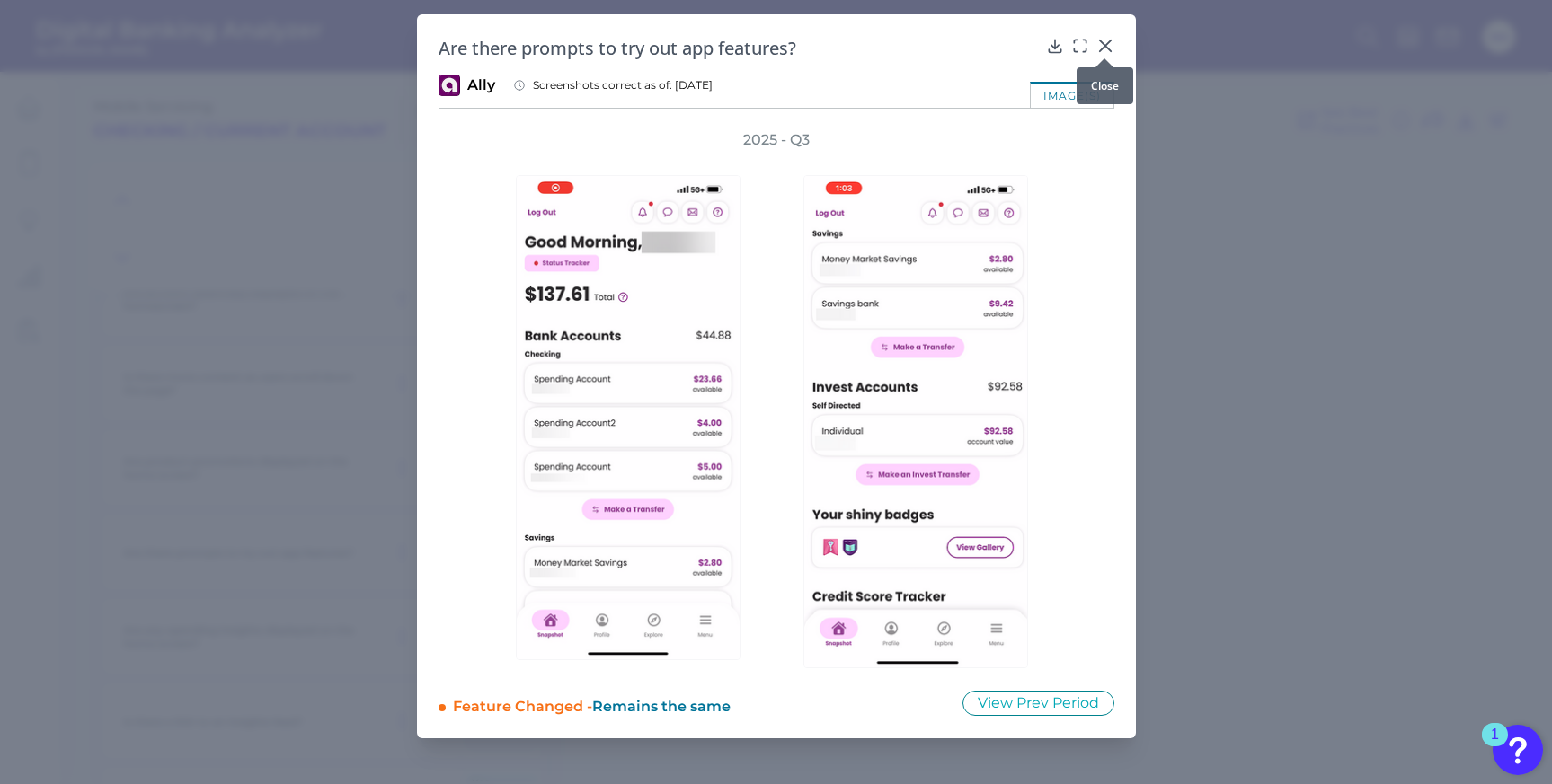
click at [1106, 43] on icon at bounding box center [1104, 45] width 10 height 10
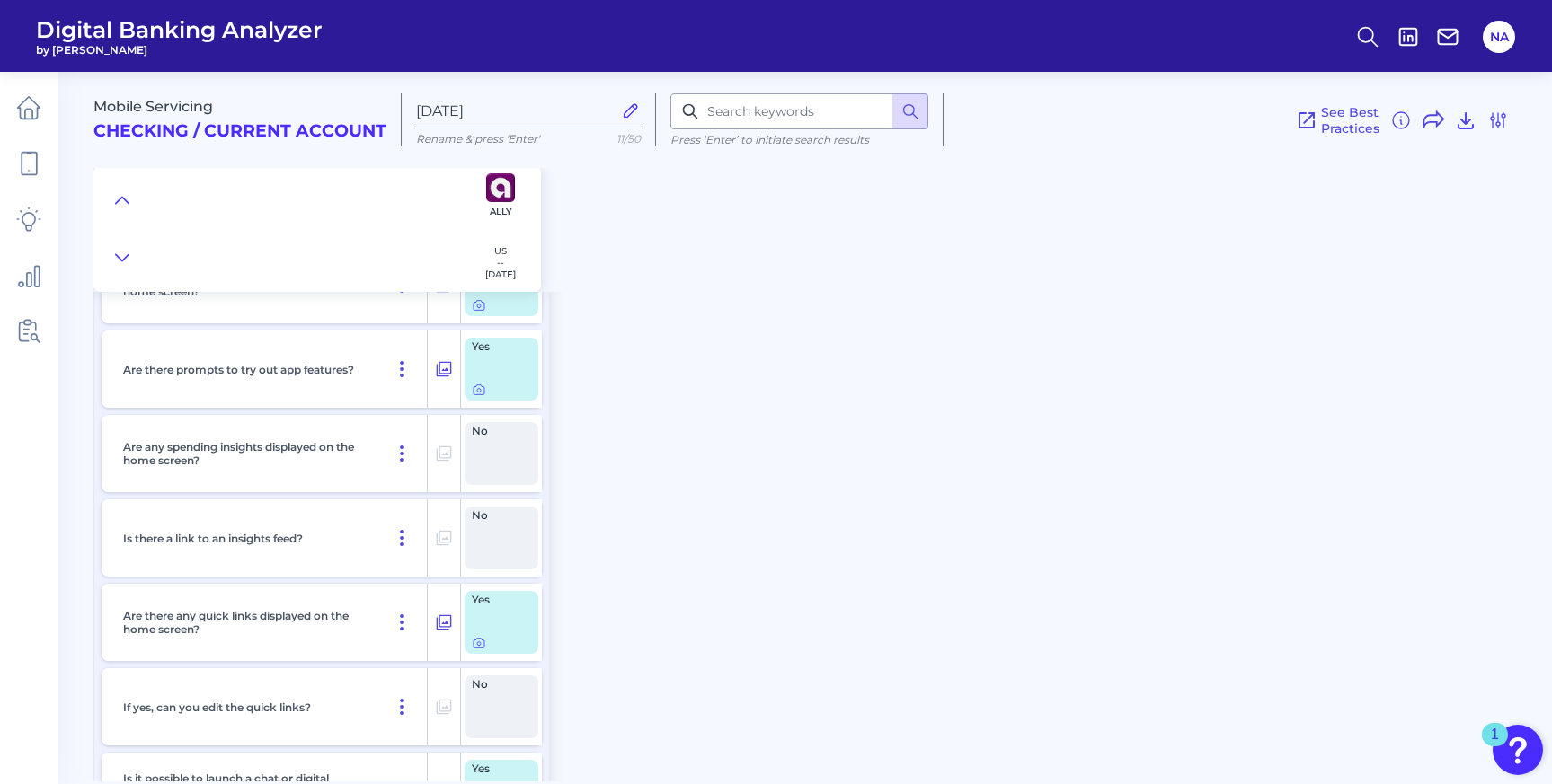
scroll to position [387, 0]
click at [475, 645] on icon at bounding box center [478, 639] width 14 height 14
